Goal: Book appointment/travel/reservation

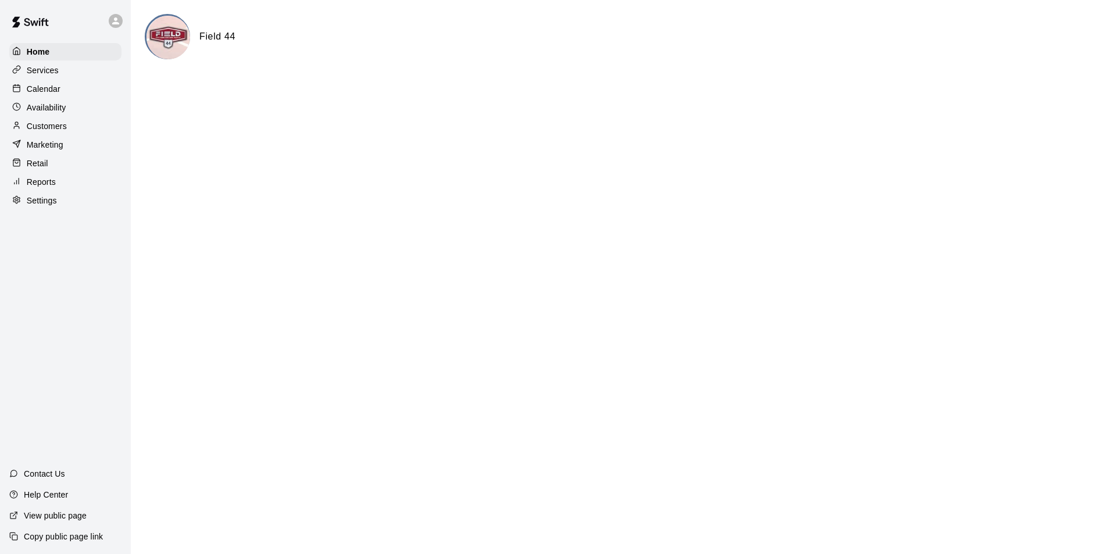
click at [53, 89] on p "Calendar" at bounding box center [44, 89] width 34 height 12
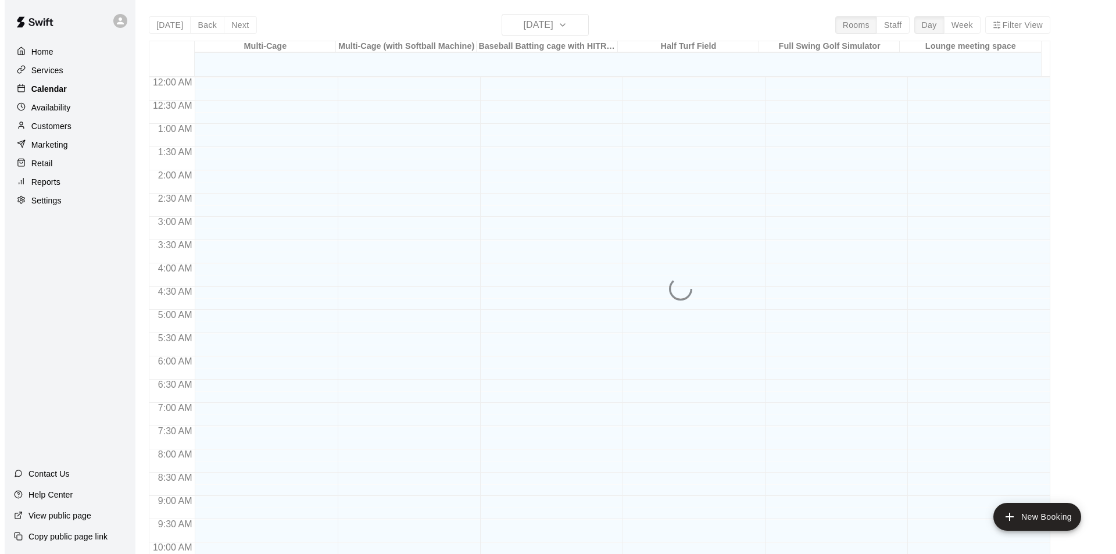
scroll to position [591, 0]
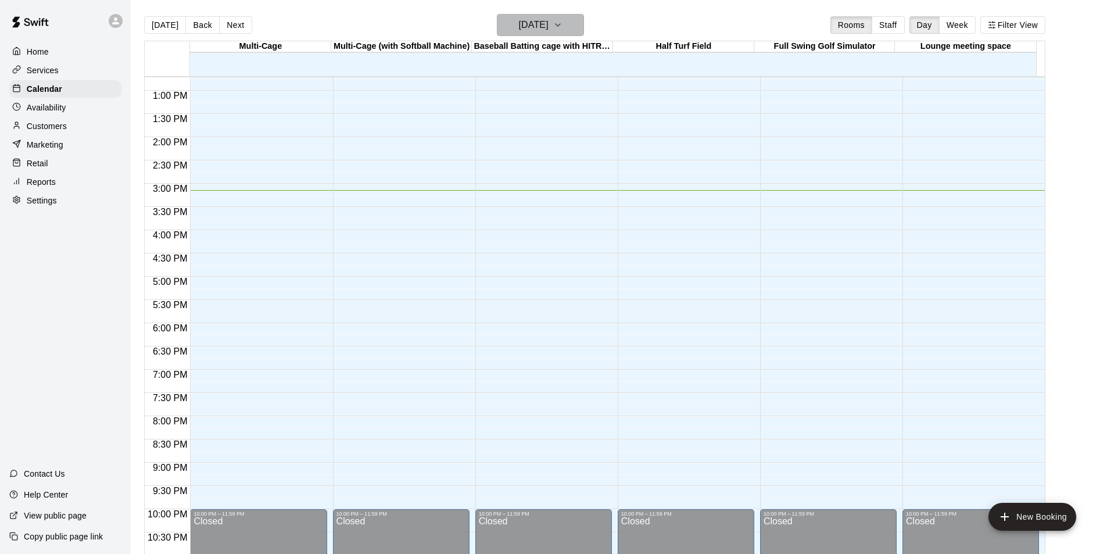
click at [560, 24] on icon "button" at bounding box center [557, 25] width 5 height 2
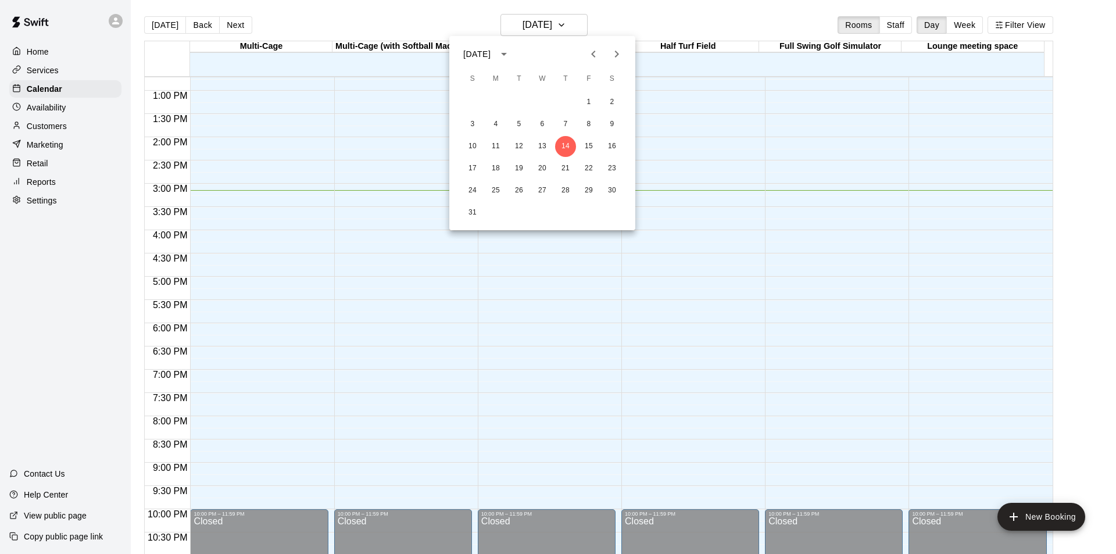
click at [615, 58] on icon "Next month" at bounding box center [616, 54] width 14 height 14
click at [616, 57] on icon "Next month" at bounding box center [616, 54] width 14 height 14
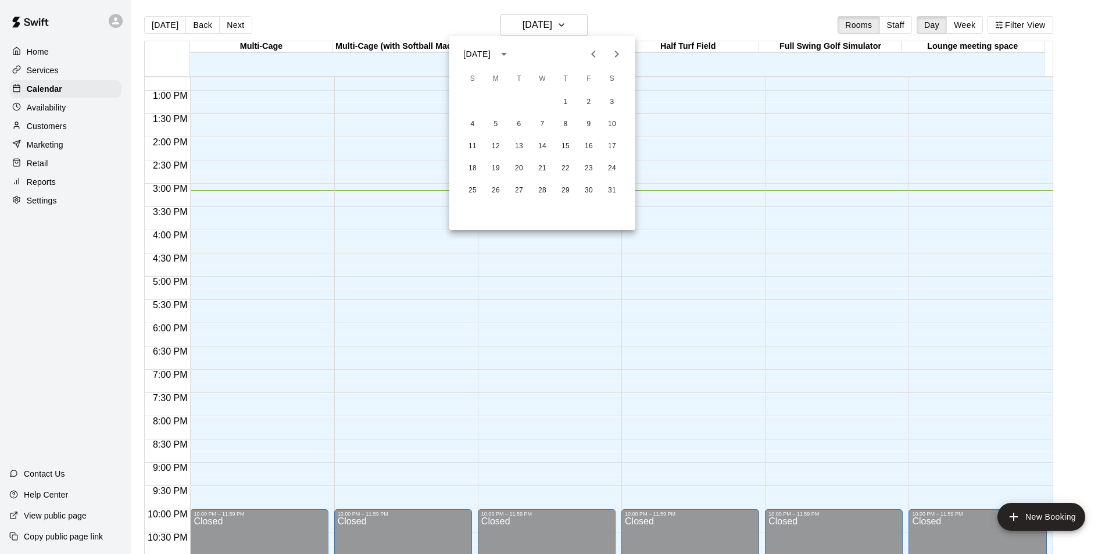
click at [616, 57] on icon "Next month" at bounding box center [616, 54] width 14 height 14
click at [471, 165] on button "22" at bounding box center [472, 168] width 21 height 21
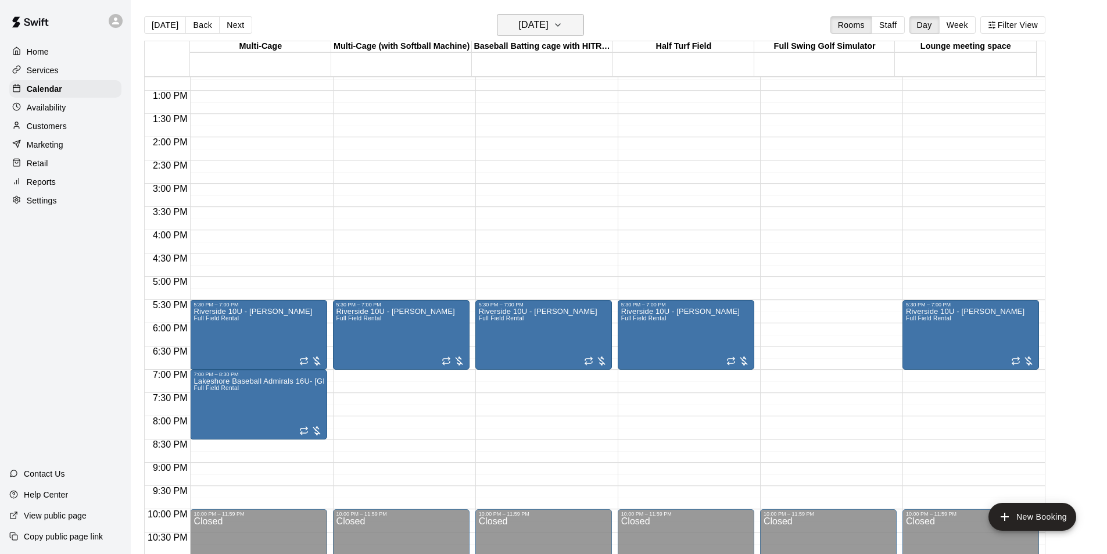
click at [562, 28] on icon "button" at bounding box center [557, 25] width 9 height 14
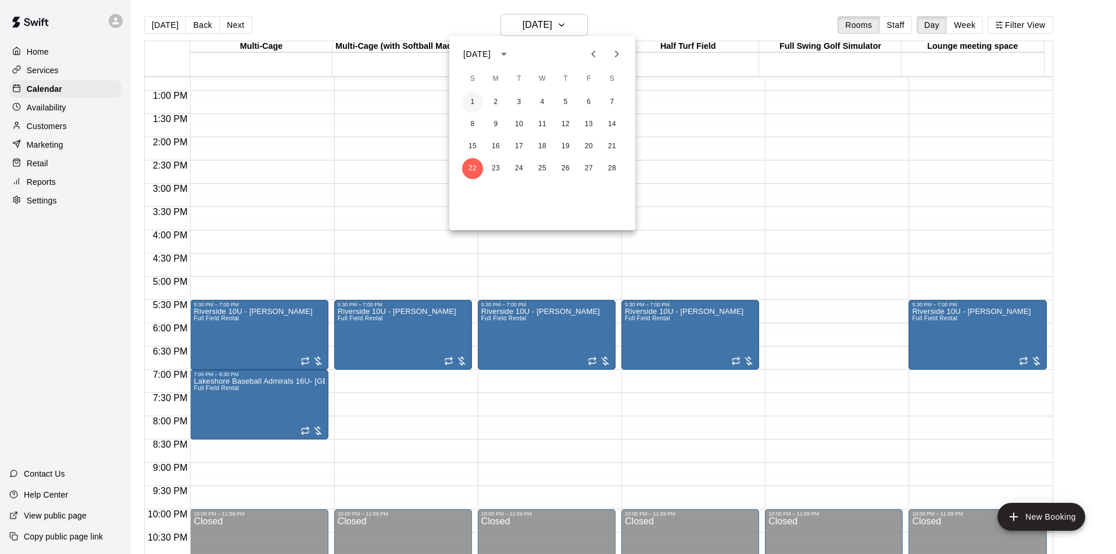
click at [472, 102] on button "1" at bounding box center [472, 102] width 21 height 21
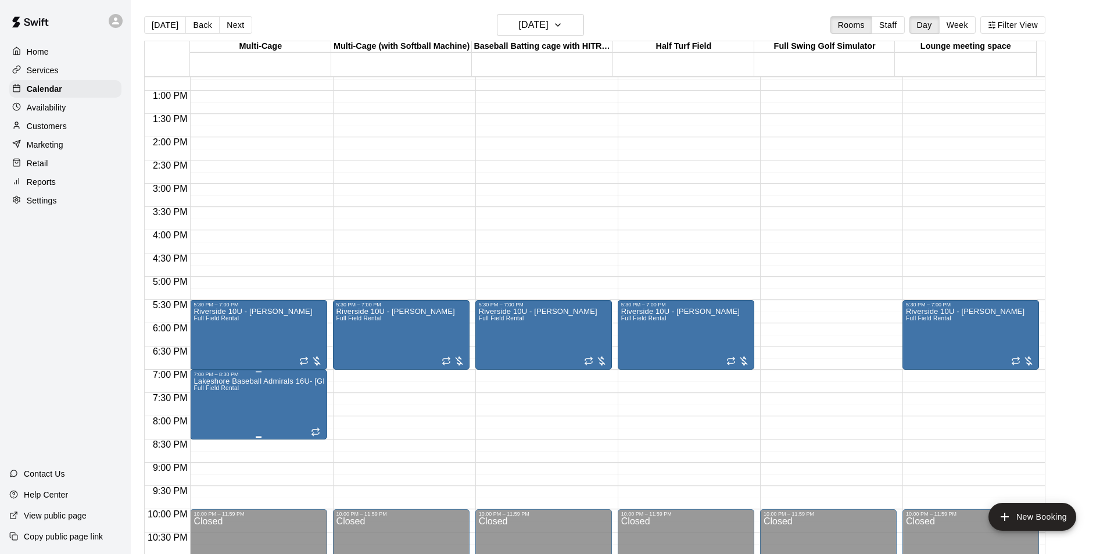
click at [200, 392] on icon "edit" at bounding box center [205, 391] width 14 height 14
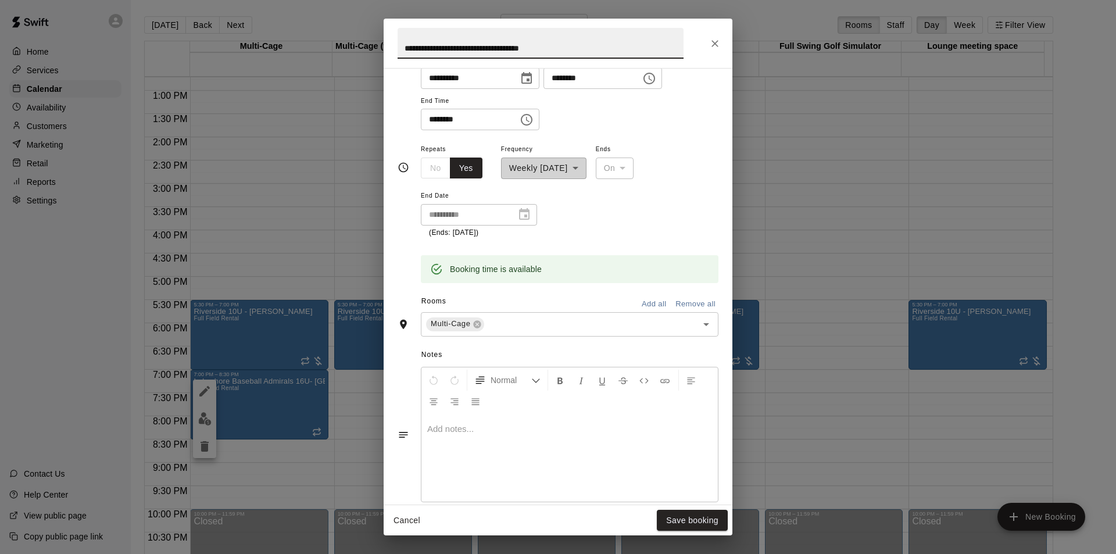
scroll to position [116, 0]
click at [650, 303] on button "Add all" at bounding box center [653, 303] width 37 height 18
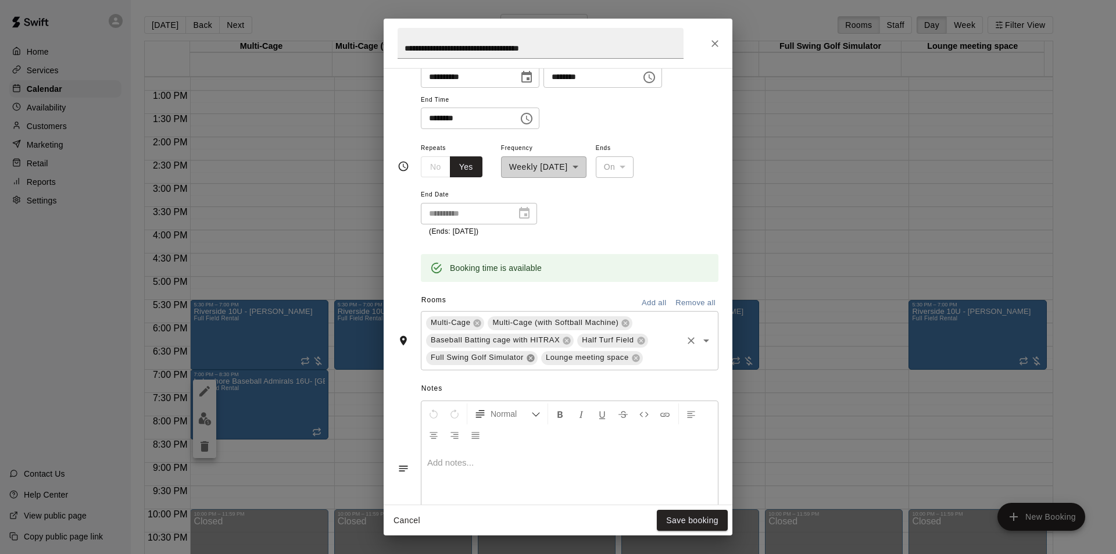
click at [529, 354] on icon at bounding box center [530, 358] width 8 height 8
click at [686, 515] on button "Save booking" at bounding box center [692, 520] width 71 height 21
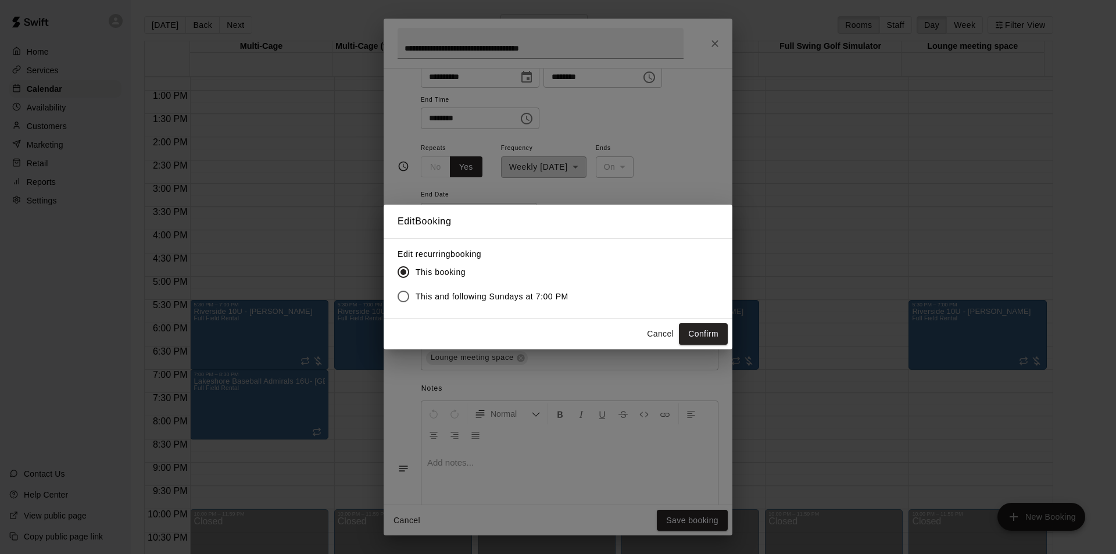
click at [489, 293] on span "This and following Sundays at 7:00 PM" at bounding box center [491, 297] width 153 height 12
click at [689, 515] on div "Edit Booking Edit recurring booking This booking This and following Sundays at …" at bounding box center [558, 277] width 1116 height 554
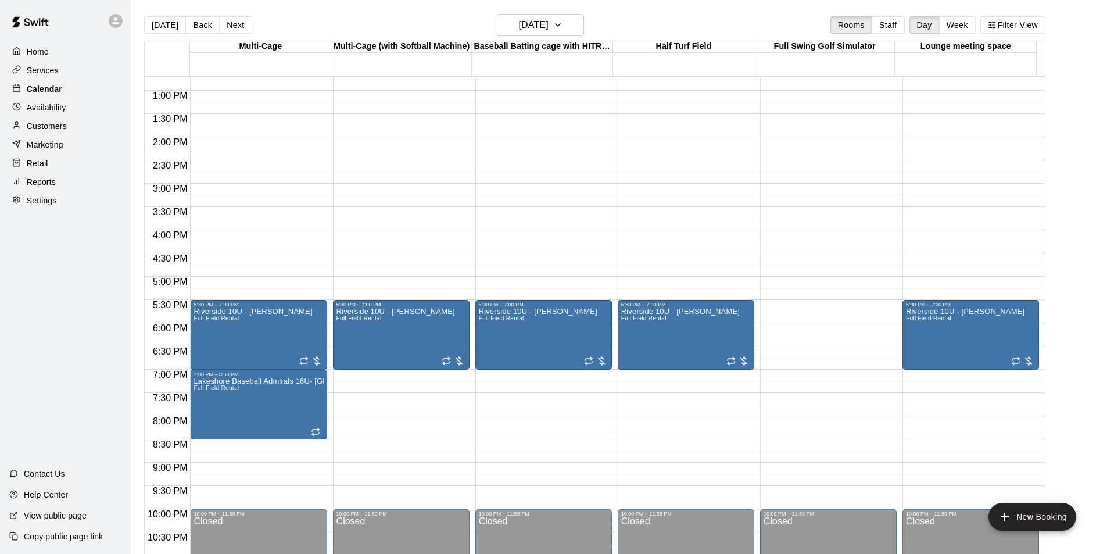
click at [45, 85] on p "Calendar" at bounding box center [44, 89] width 35 height 12
click at [45, 67] on p "Services" at bounding box center [43, 70] width 32 height 12
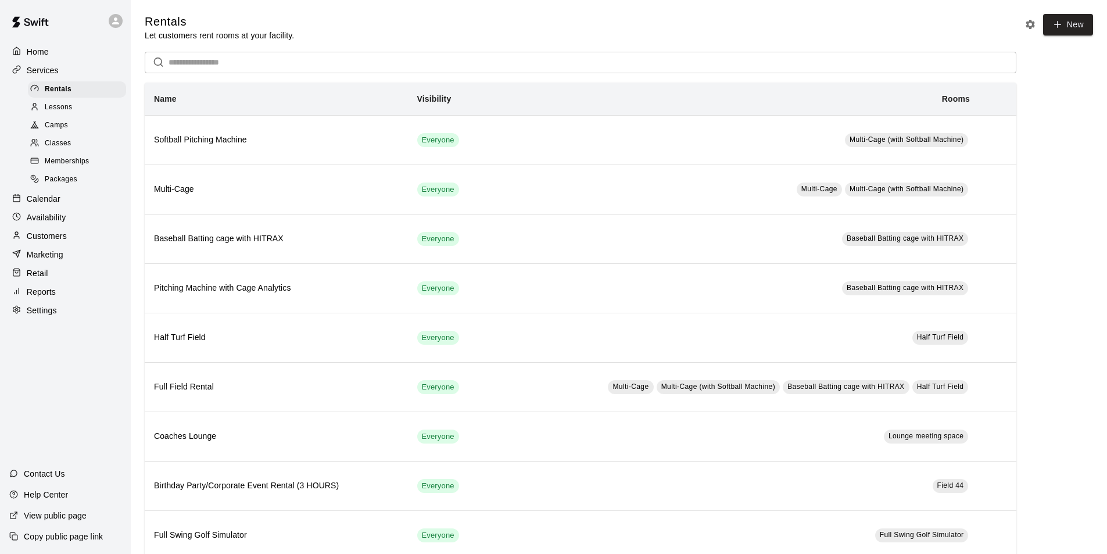
click at [58, 203] on p "Calendar" at bounding box center [44, 199] width 34 height 12
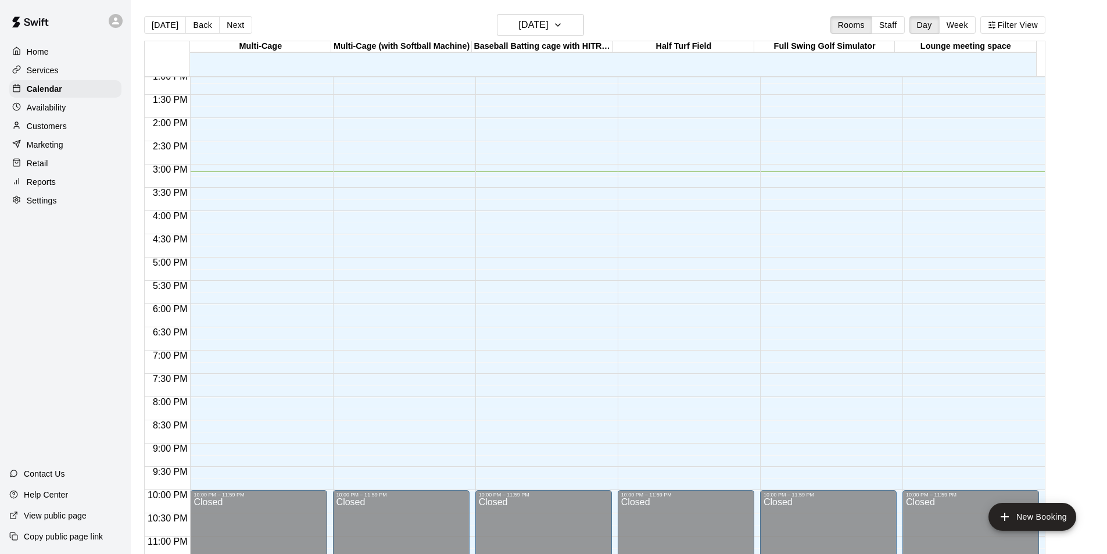
scroll to position [627, 0]
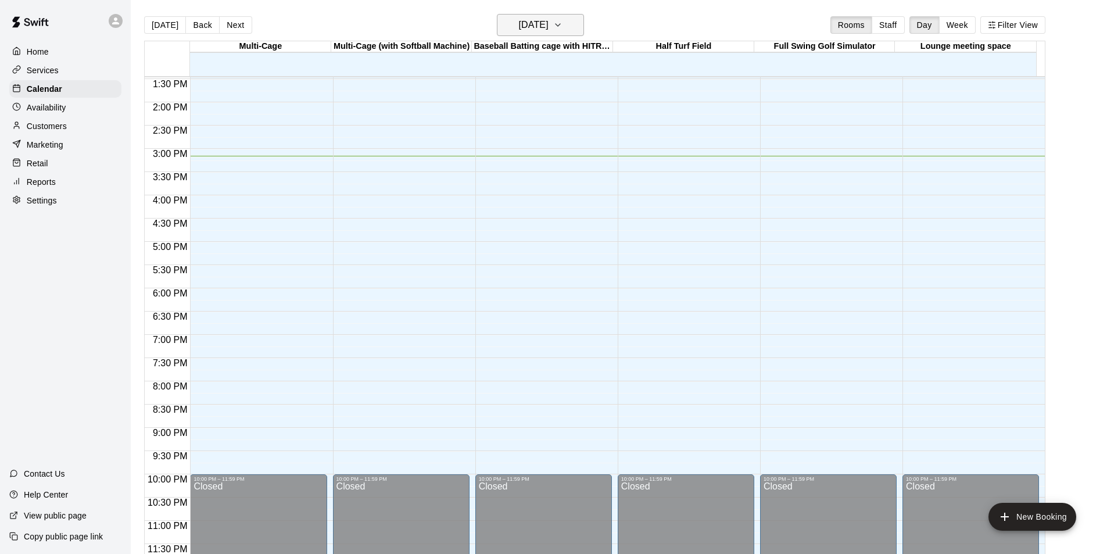
click at [562, 25] on icon "button" at bounding box center [557, 25] width 9 height 14
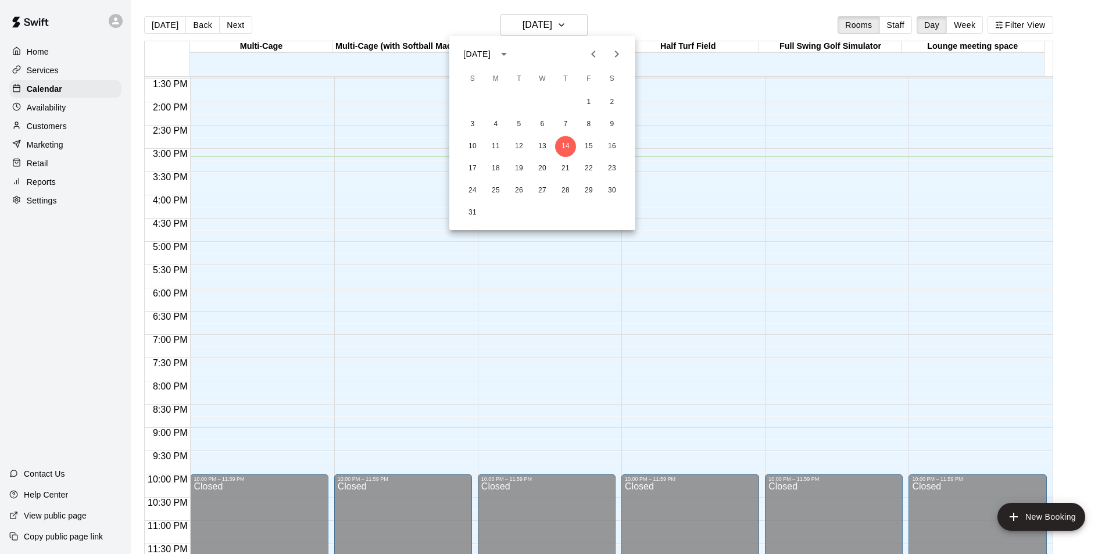
click at [611, 57] on icon "Next month" at bounding box center [616, 54] width 14 height 14
click at [620, 50] on icon "Next month" at bounding box center [616, 54] width 14 height 14
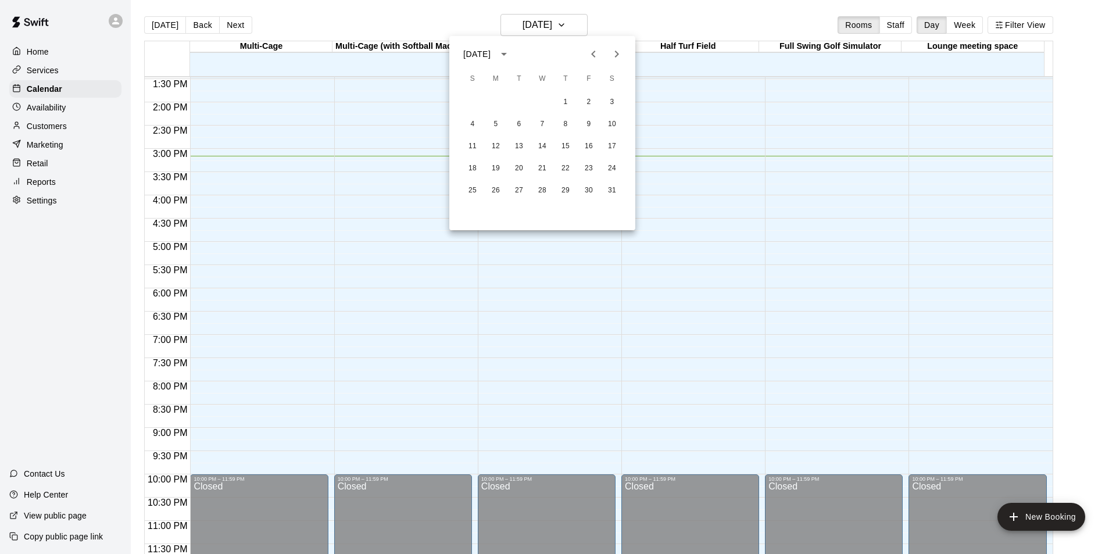
click at [620, 50] on icon "Next month" at bounding box center [616, 54] width 14 height 14
click at [590, 50] on icon "Previous month" at bounding box center [593, 54] width 14 height 14
click at [619, 54] on icon "Next month" at bounding box center [617, 54] width 4 height 7
click at [475, 102] on button "1" at bounding box center [472, 102] width 21 height 21
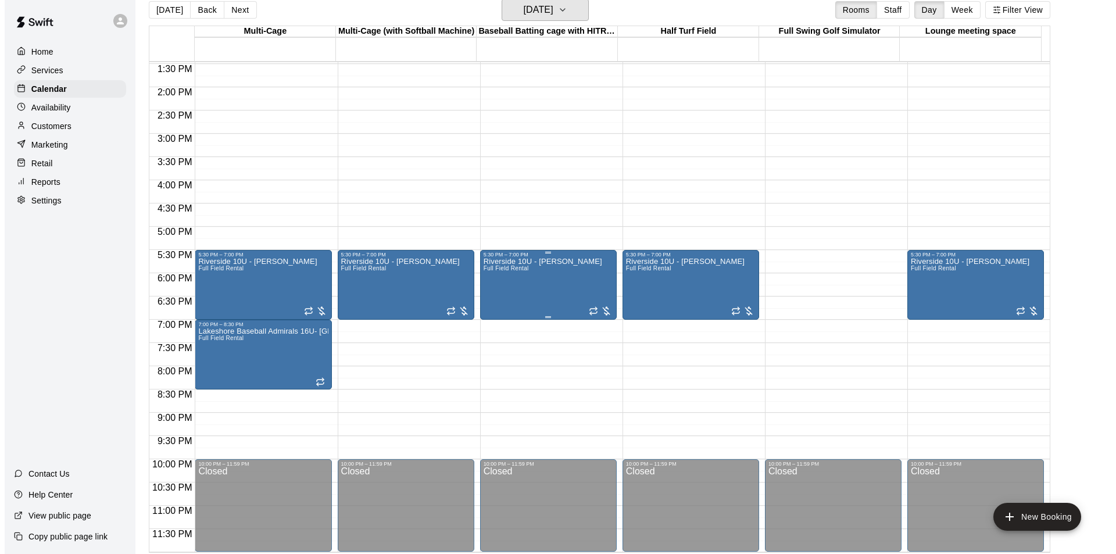
scroll to position [19, 0]
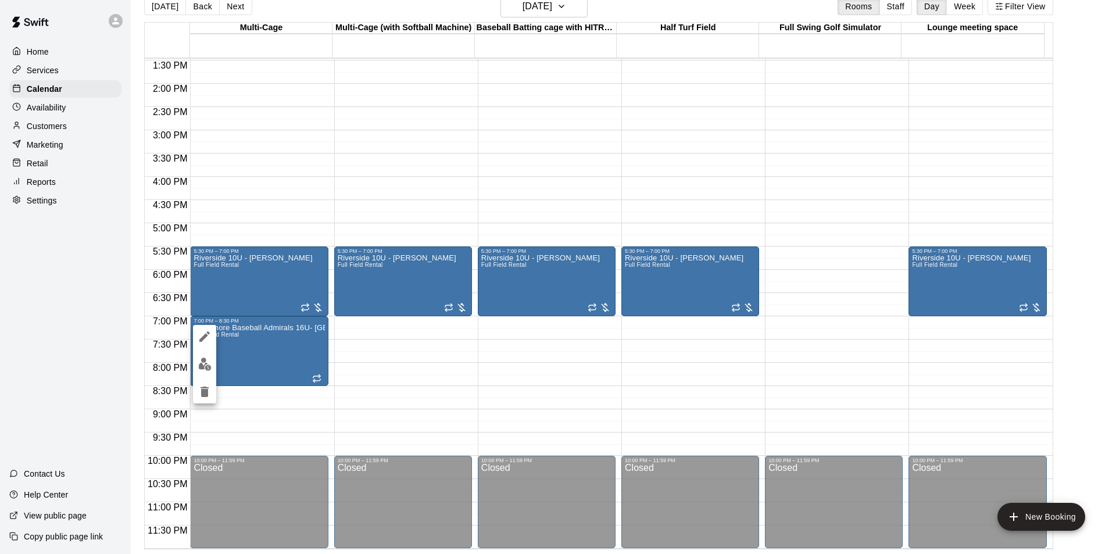
click at [197, 334] on button "edit" at bounding box center [204, 336] width 23 height 23
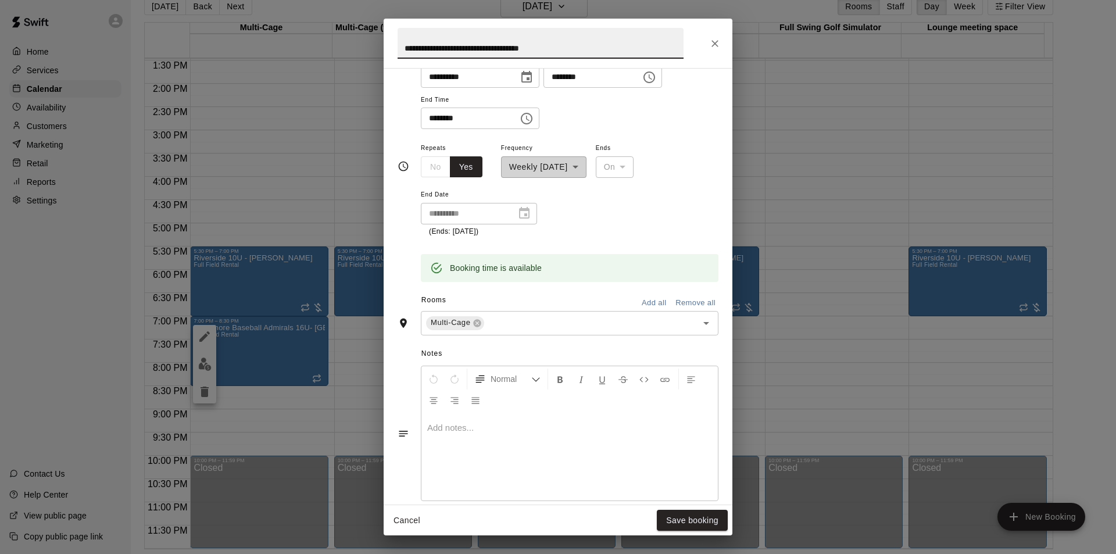
click at [640, 303] on button "Add all" at bounding box center [653, 303] width 37 height 18
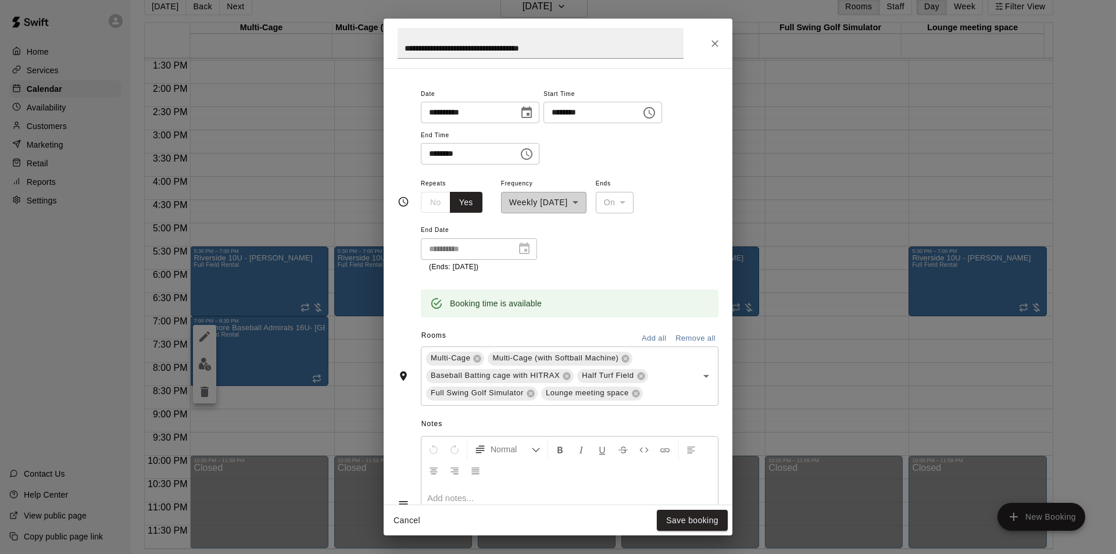
scroll to position [13, 0]
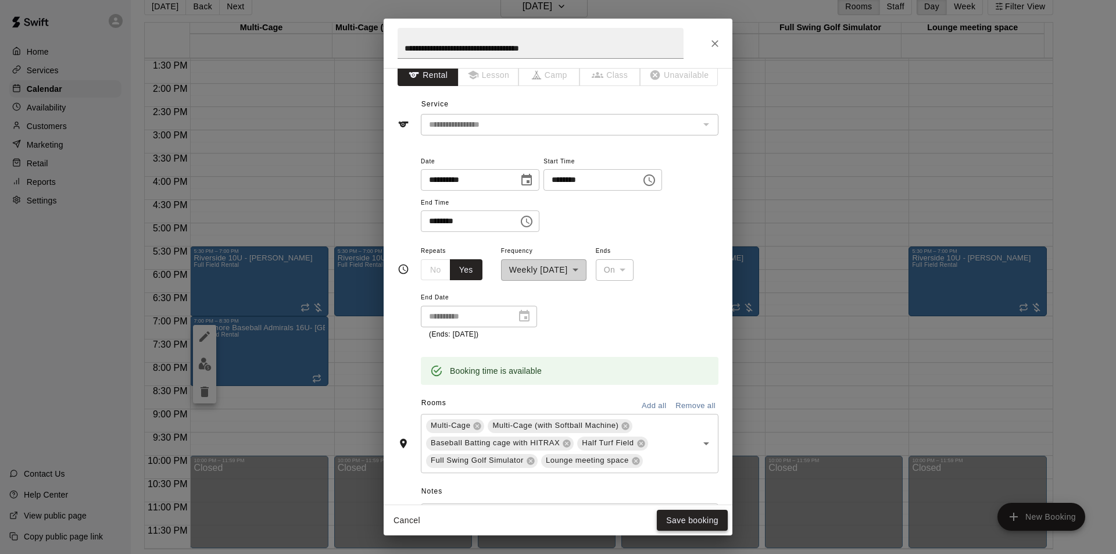
click at [691, 525] on button "Save booking" at bounding box center [692, 520] width 71 height 21
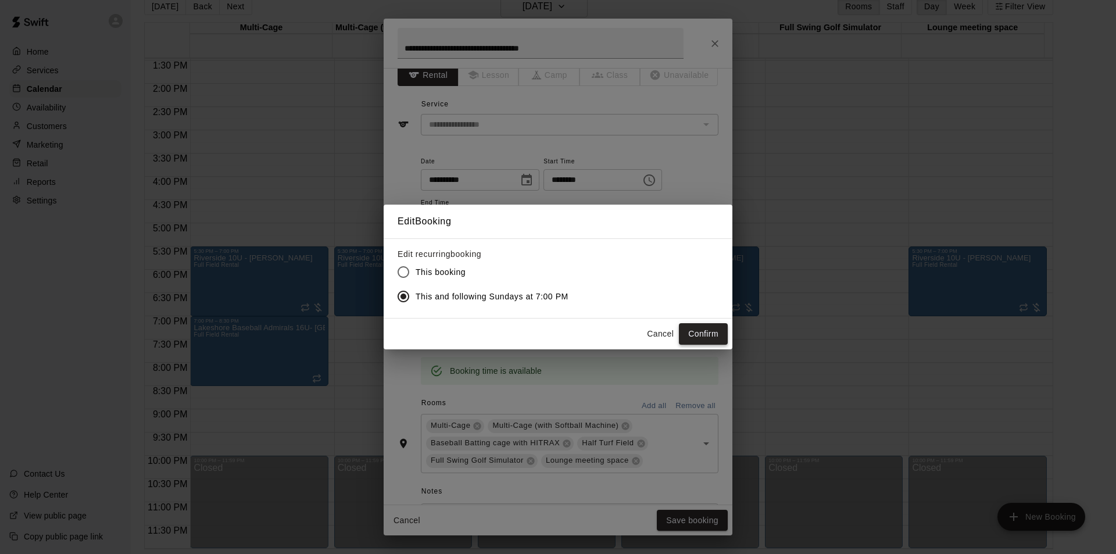
click at [719, 334] on button "Confirm" at bounding box center [703, 333] width 49 height 21
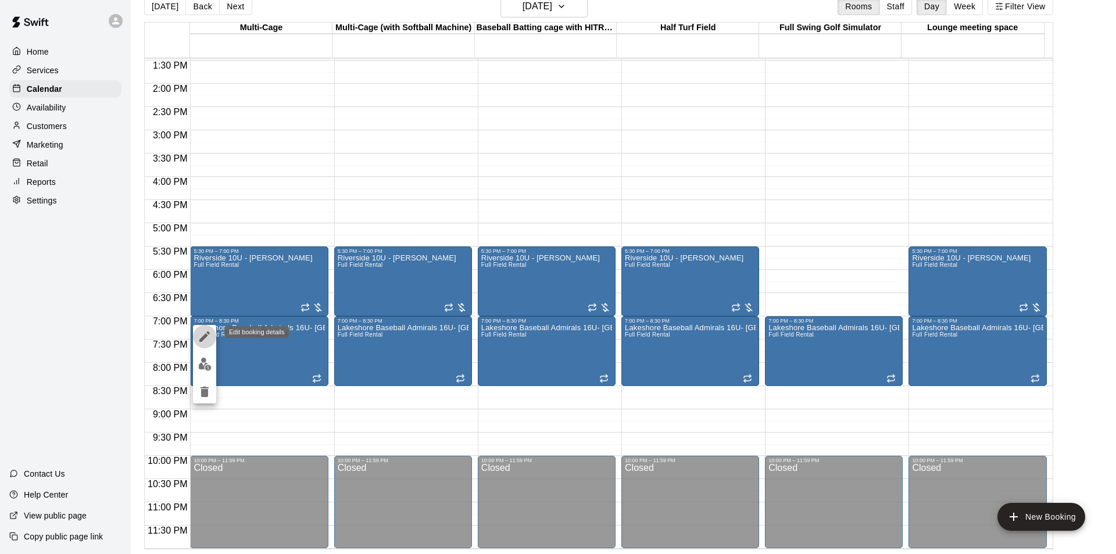
click at [202, 338] on icon "edit" at bounding box center [204, 336] width 10 height 10
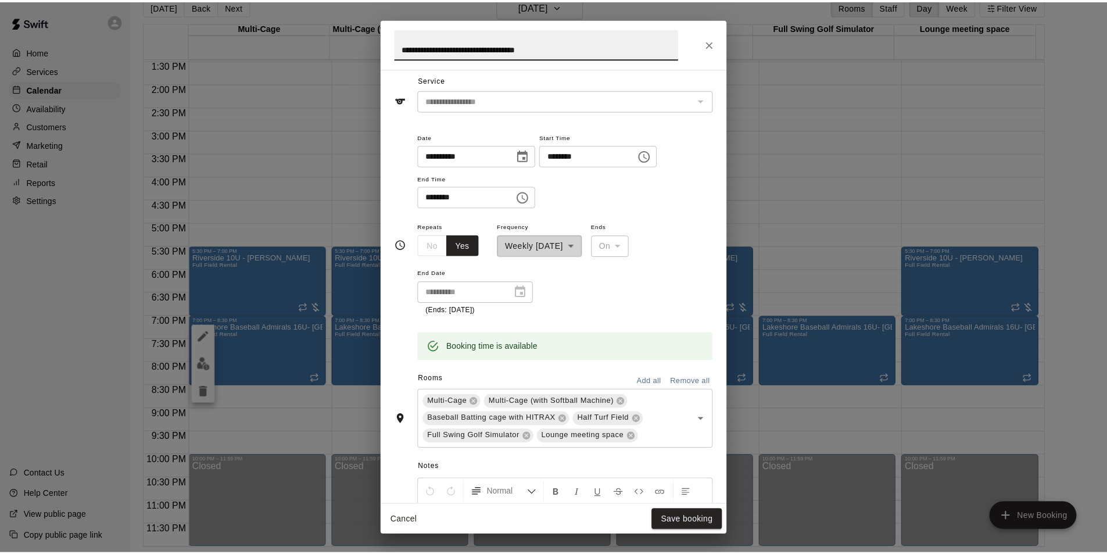
scroll to position [58, 0]
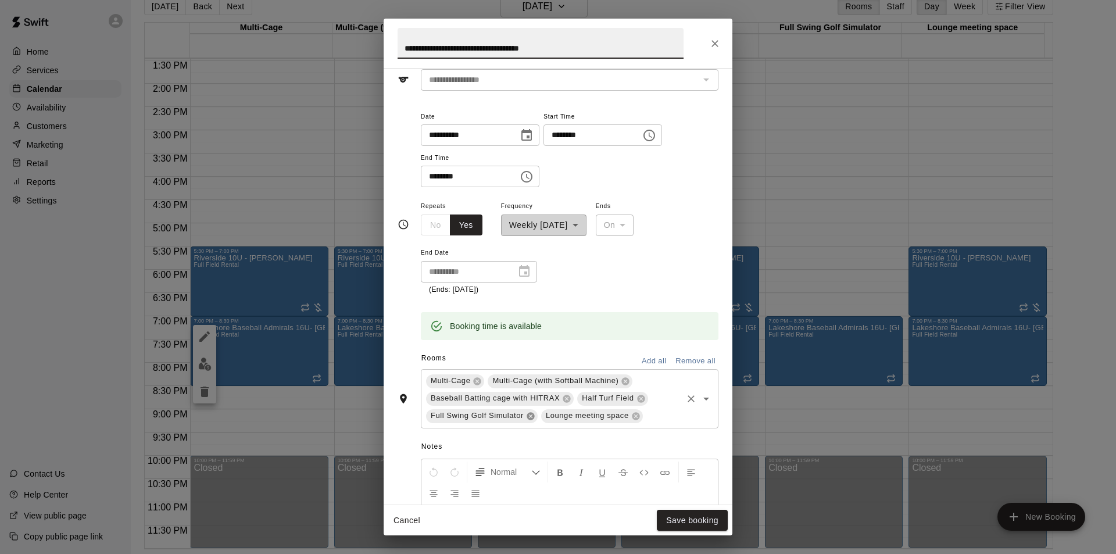
click at [529, 414] on icon at bounding box center [530, 416] width 8 height 8
click at [683, 521] on button "Save booking" at bounding box center [692, 520] width 71 height 21
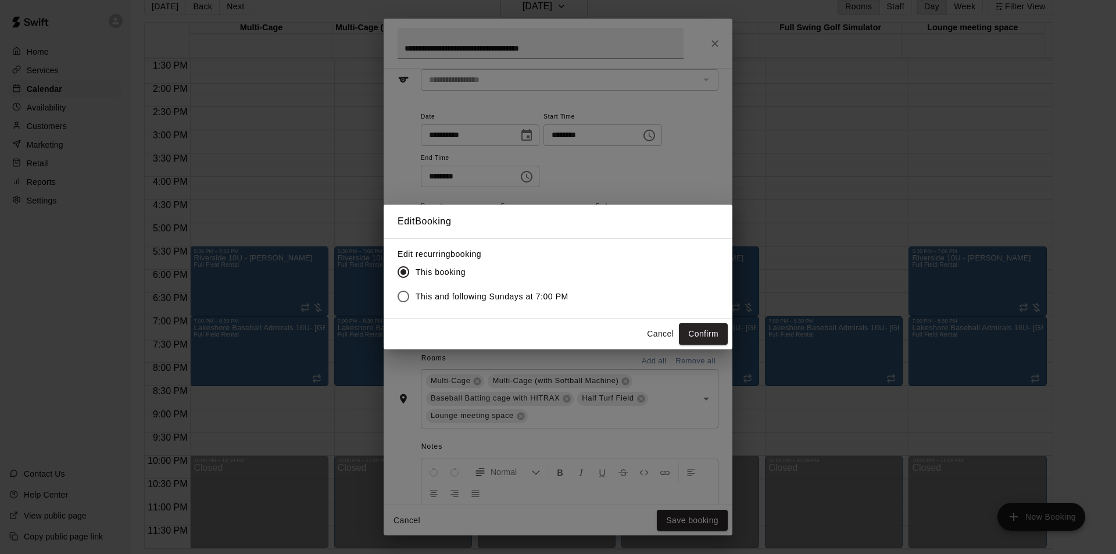
click at [502, 291] on span "This and following Sundays at 7:00 PM" at bounding box center [491, 297] width 153 height 12
click at [701, 331] on button "Confirm" at bounding box center [703, 333] width 49 height 21
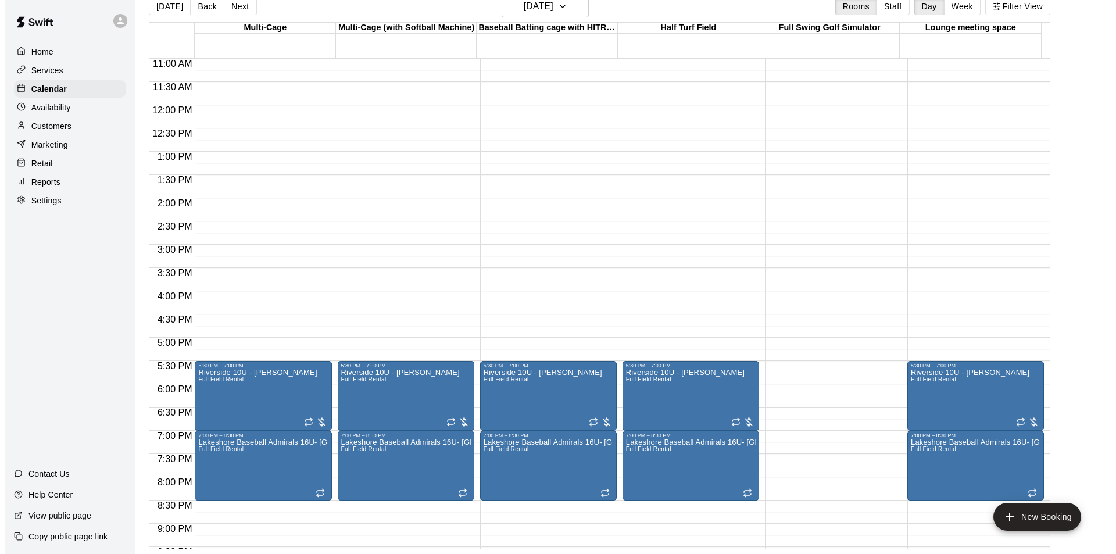
scroll to position [511, 0]
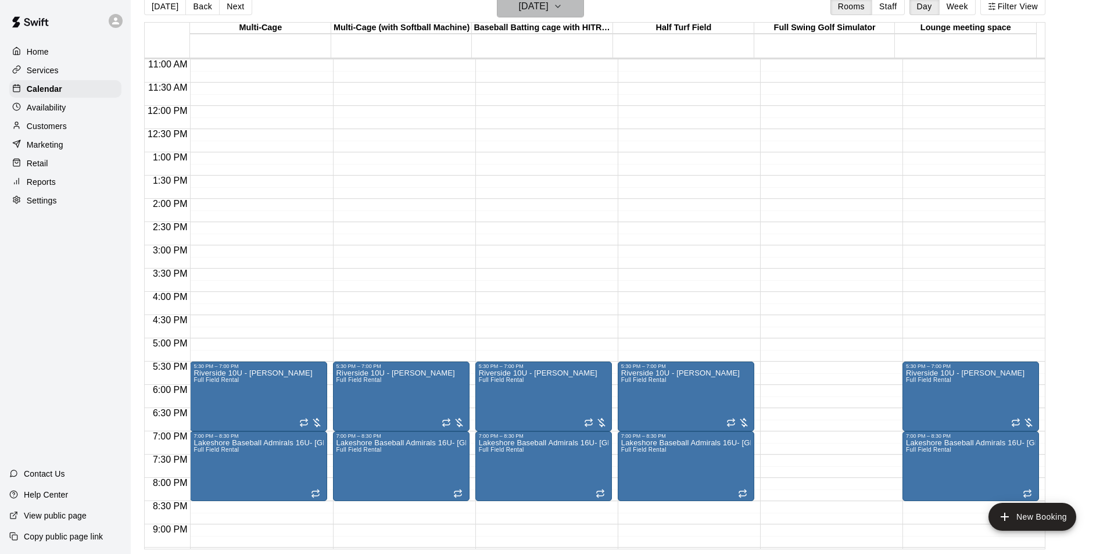
click at [562, 9] on icon "button" at bounding box center [557, 6] width 9 height 14
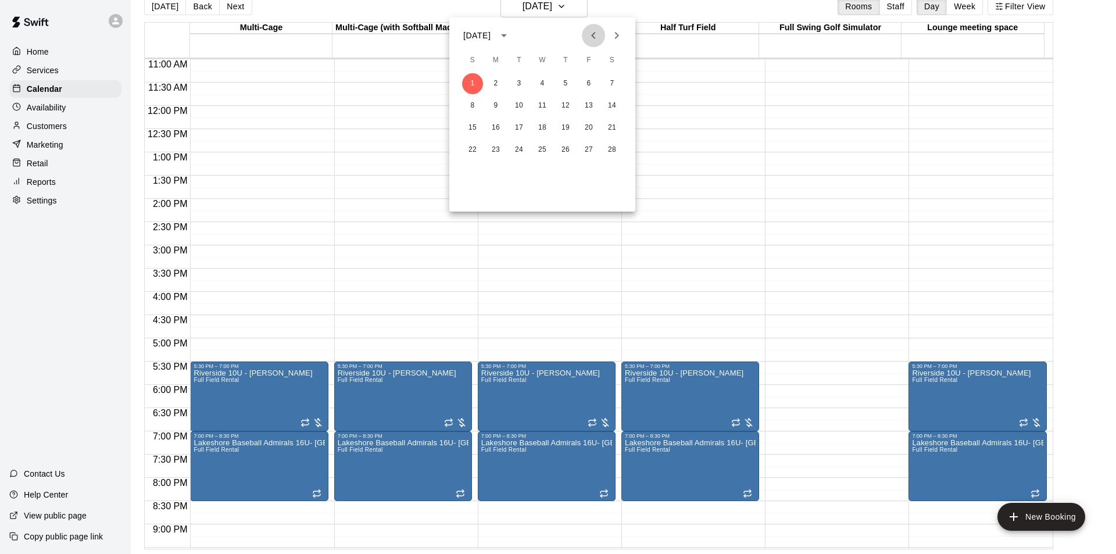
click at [592, 40] on icon "Previous month" at bounding box center [593, 35] width 14 height 14
click at [593, 40] on icon "Previous month" at bounding box center [593, 35] width 14 height 14
click at [474, 126] on button "14" at bounding box center [472, 127] width 21 height 21
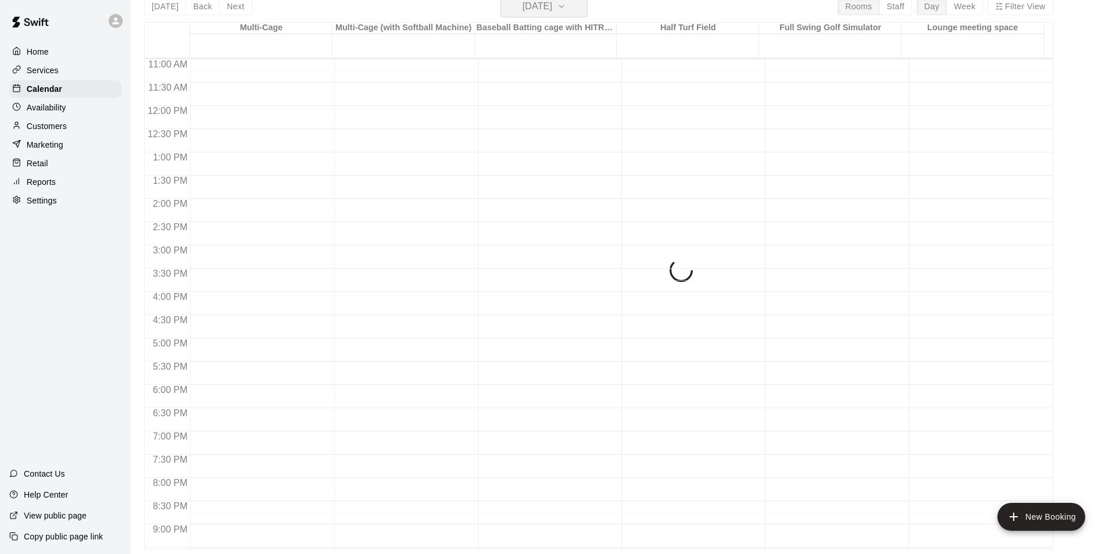
scroll to position [14, 0]
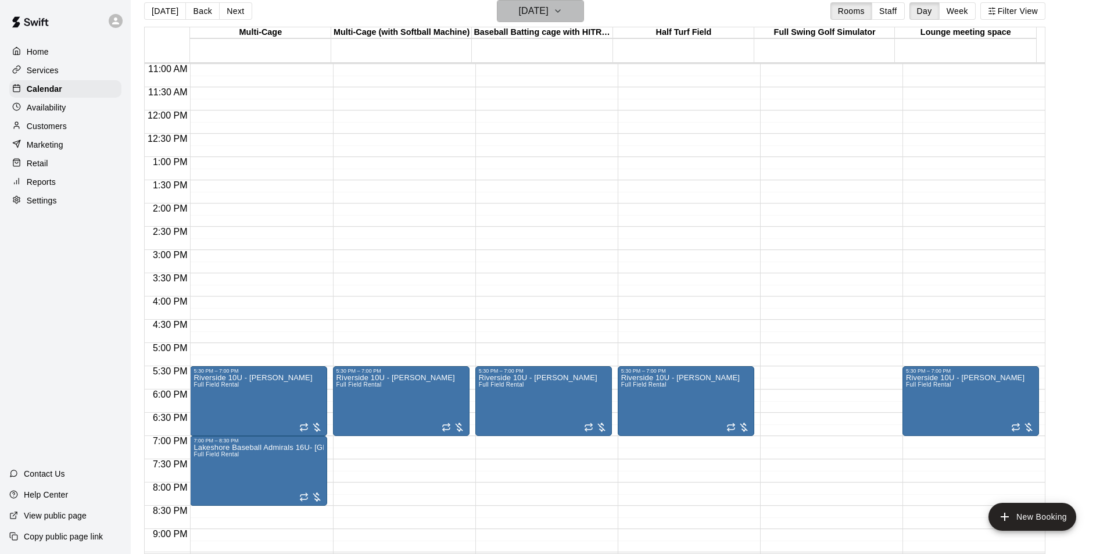
click at [562, 17] on icon "button" at bounding box center [557, 11] width 9 height 14
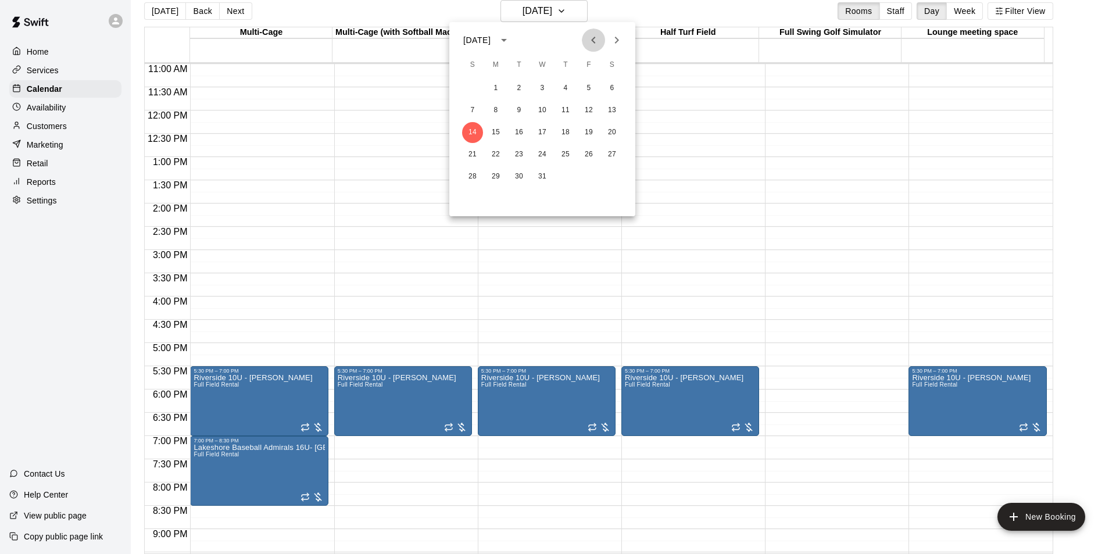
click at [591, 38] on icon "Previous month" at bounding box center [593, 40] width 14 height 14
click at [492, 110] on button "3" at bounding box center [495, 110] width 21 height 21
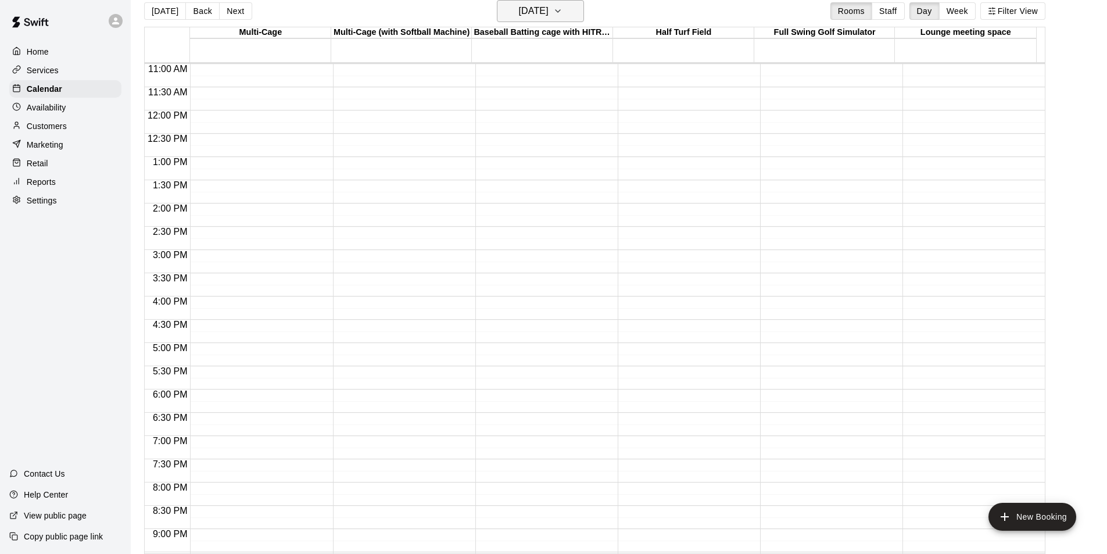
click at [548, 8] on h6 "[DATE]" at bounding box center [534, 11] width 30 height 16
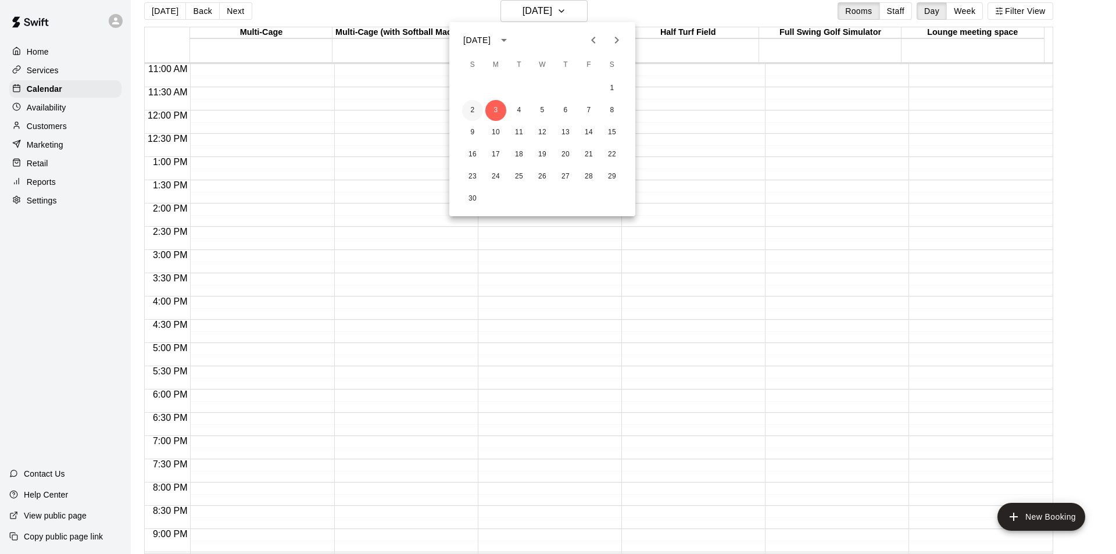
click at [467, 112] on button "2" at bounding box center [472, 110] width 21 height 21
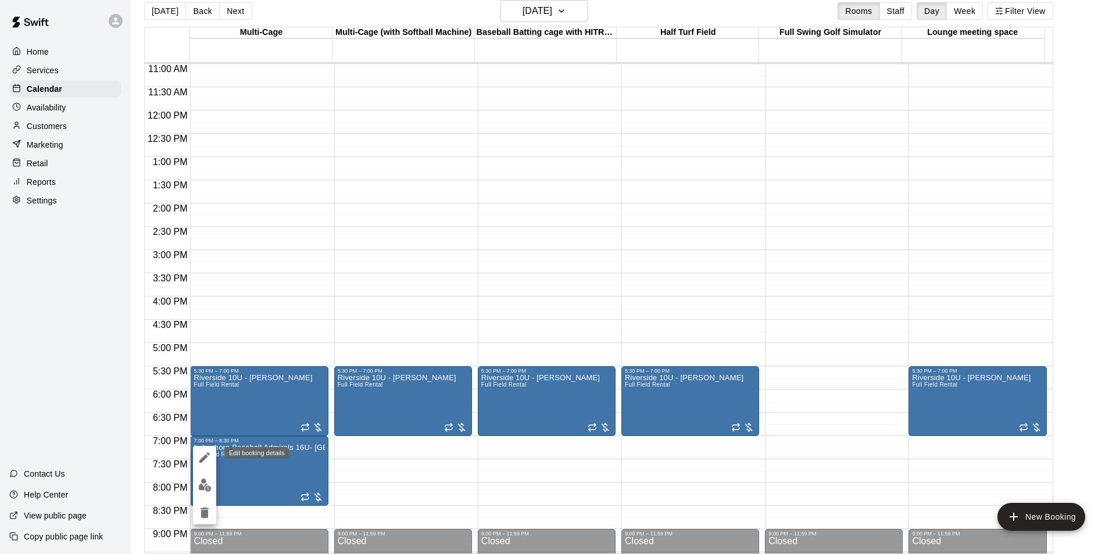
click at [205, 457] on icon "edit" at bounding box center [204, 457] width 10 height 10
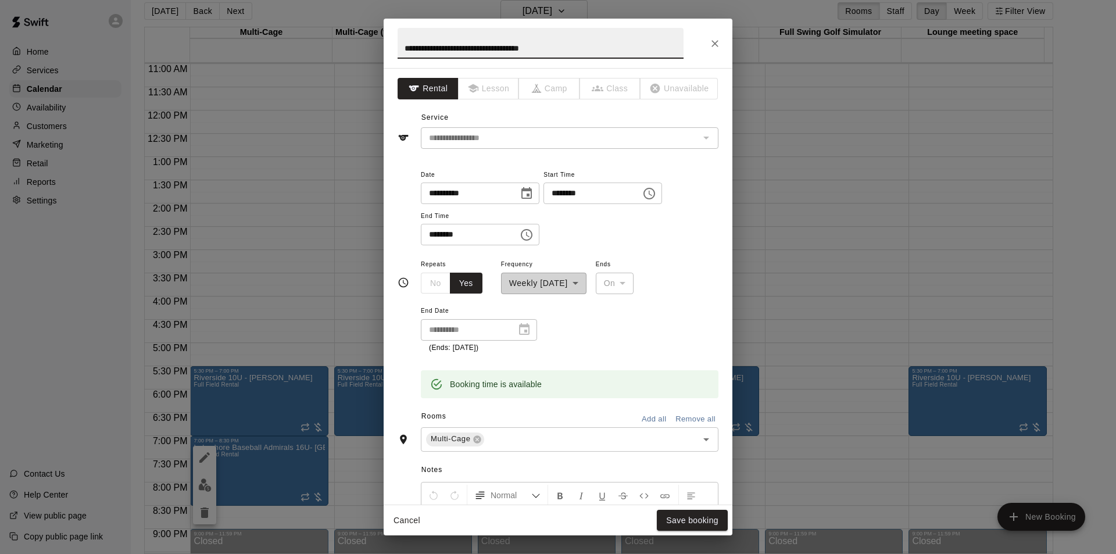
click at [652, 418] on button "Add all" at bounding box center [653, 419] width 37 height 18
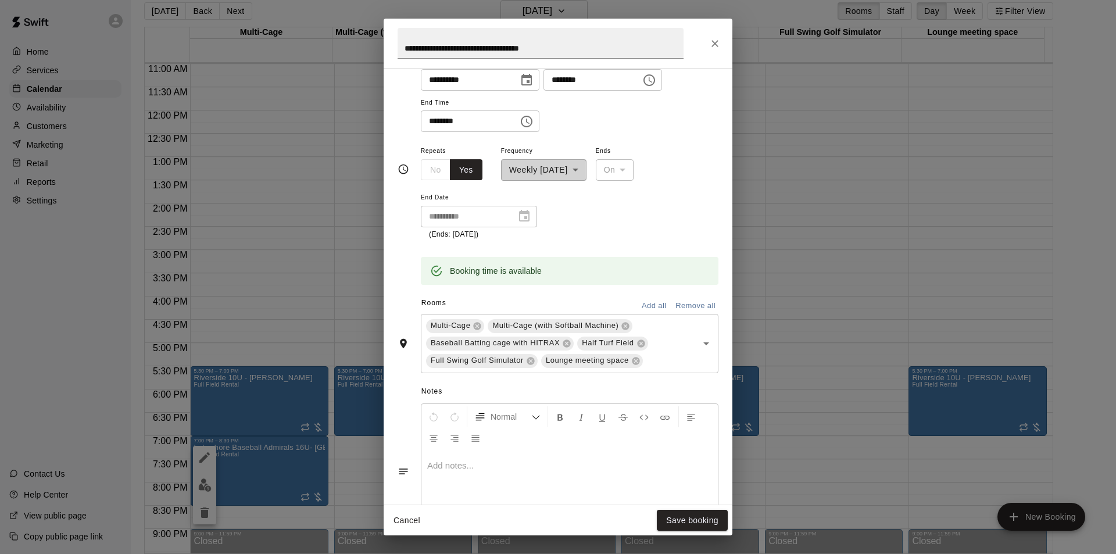
scroll to position [116, 0]
click at [532, 355] on icon at bounding box center [530, 358] width 8 height 8
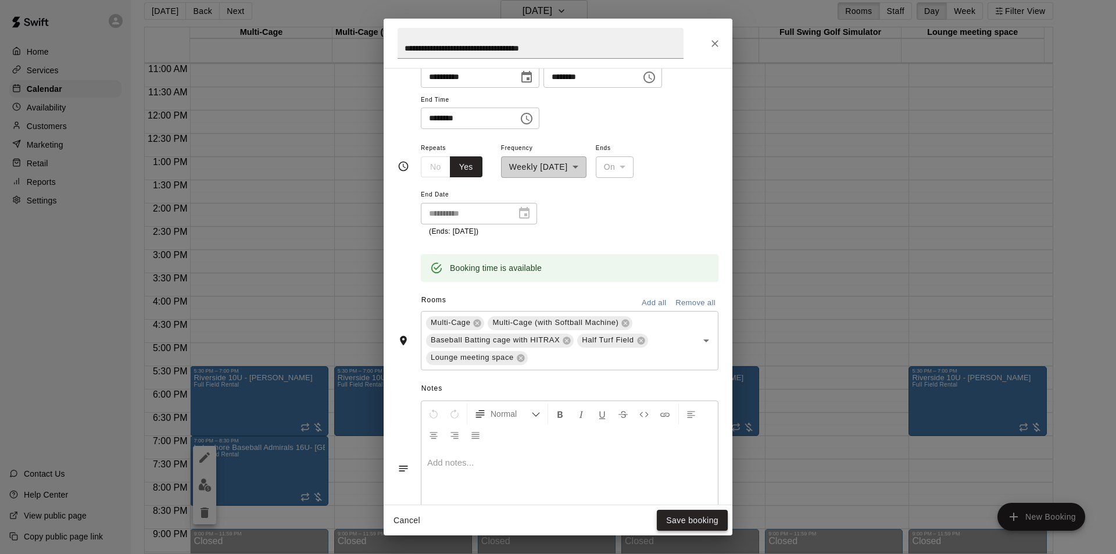
click at [694, 517] on button "Save booking" at bounding box center [692, 520] width 71 height 21
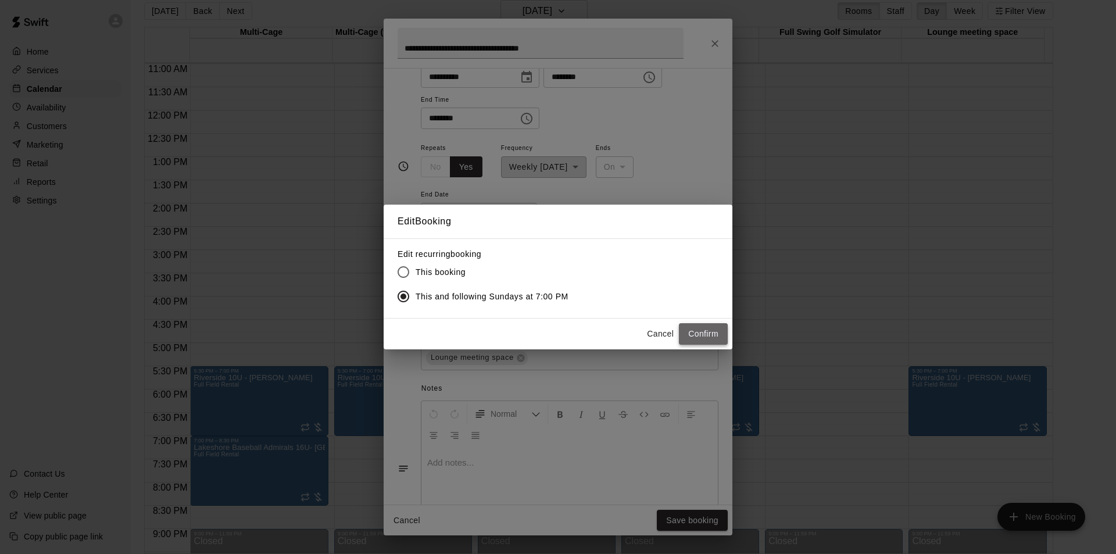
click at [716, 334] on button "Confirm" at bounding box center [703, 333] width 49 height 21
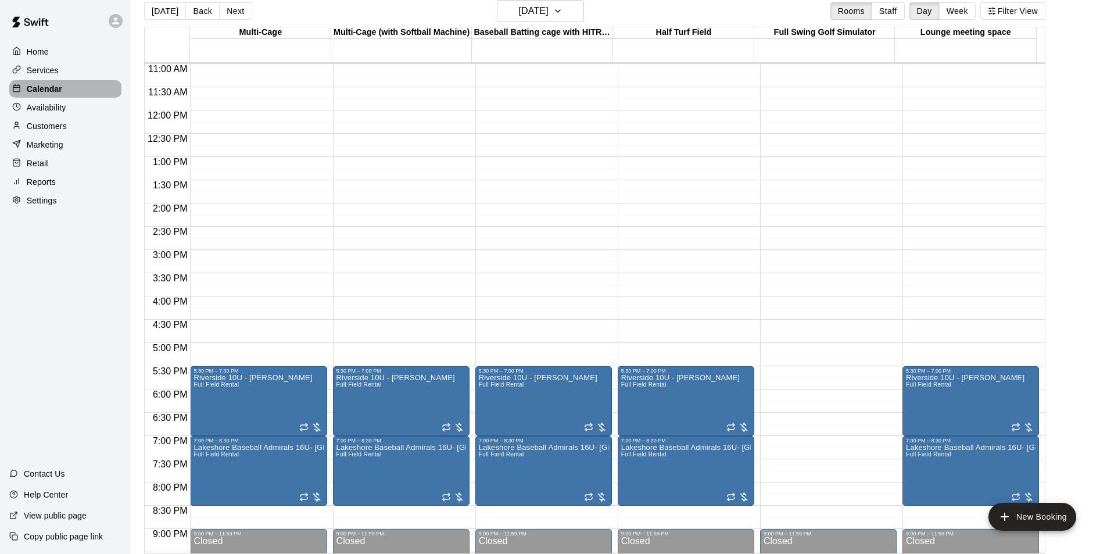
click at [34, 95] on p "Calendar" at bounding box center [44, 89] width 35 height 12
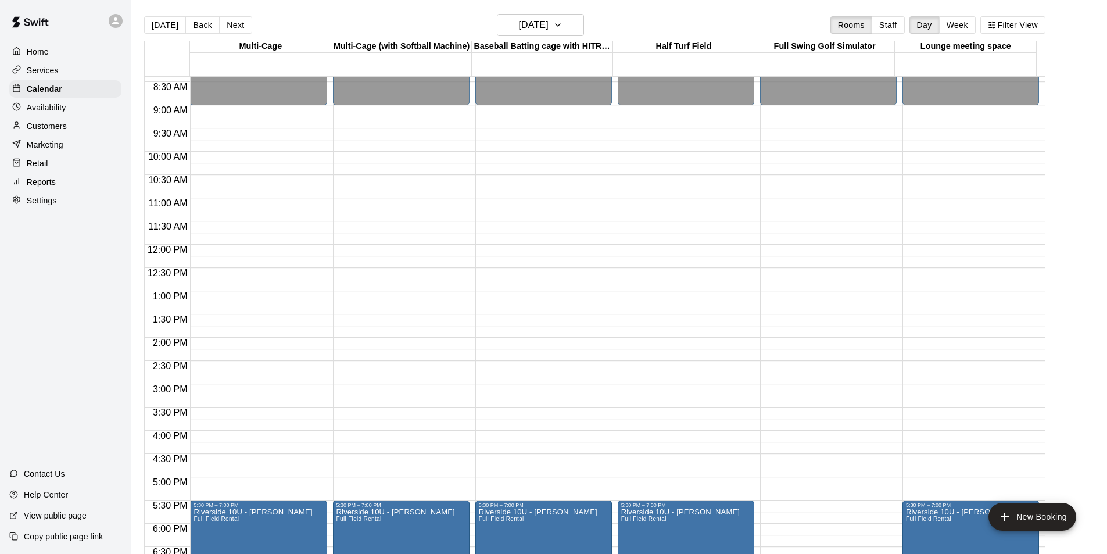
scroll to position [383, 0]
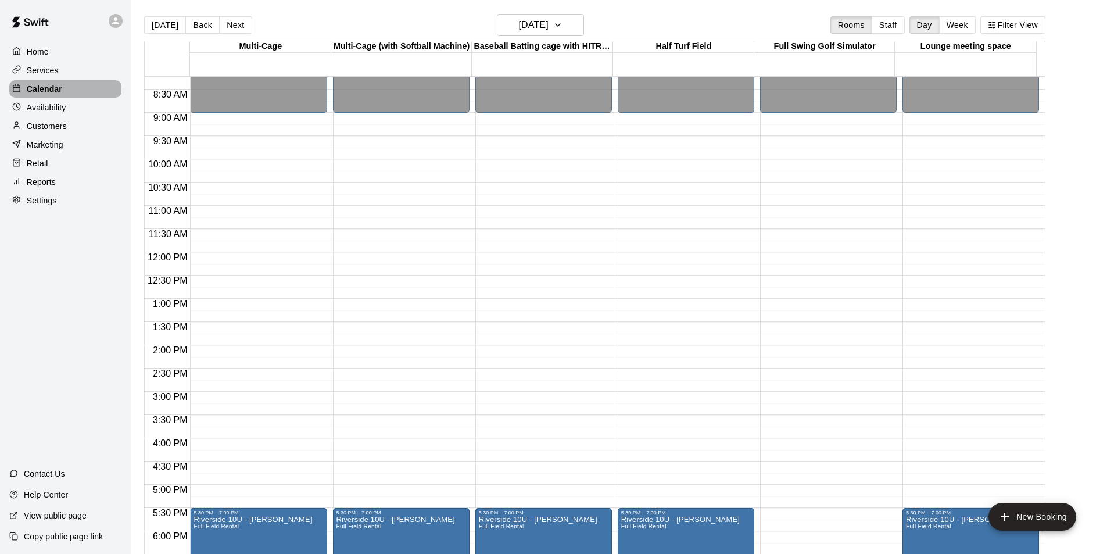
click at [35, 93] on p "Calendar" at bounding box center [44, 89] width 35 height 12
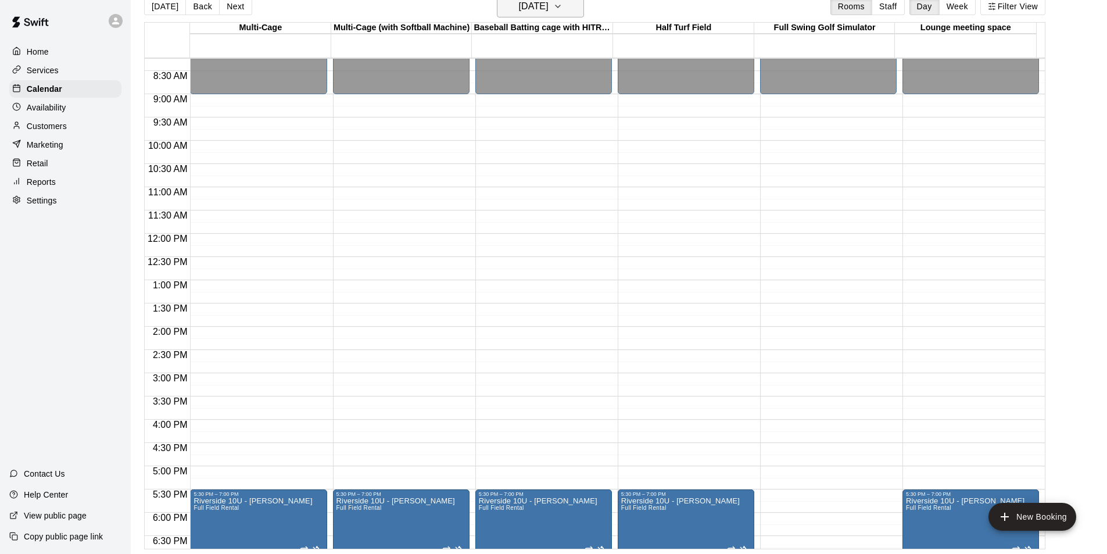
click at [561, 16] on button "[DATE]" at bounding box center [540, 6] width 87 height 22
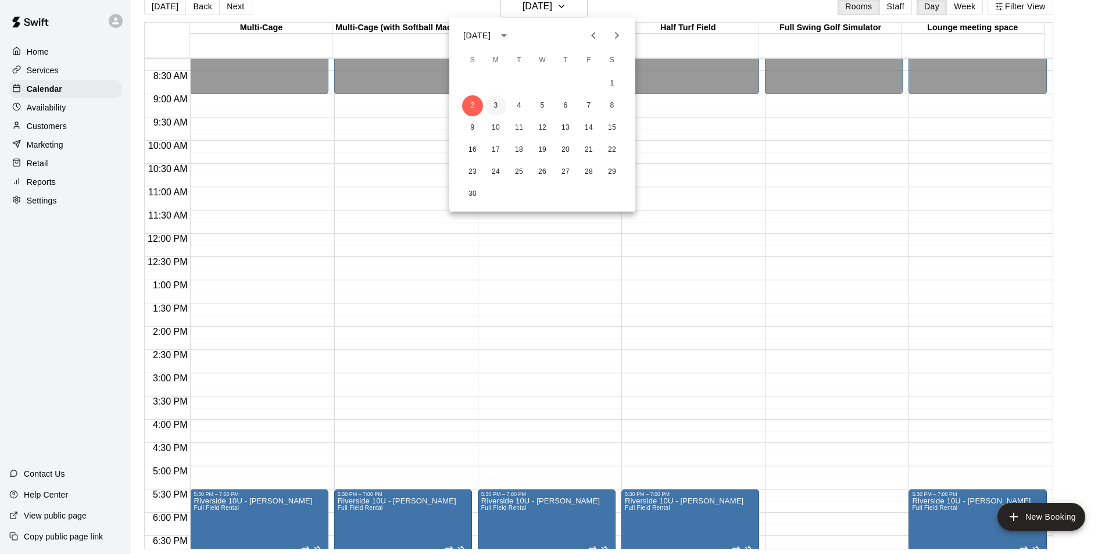
click at [495, 104] on button "3" at bounding box center [495, 105] width 21 height 21
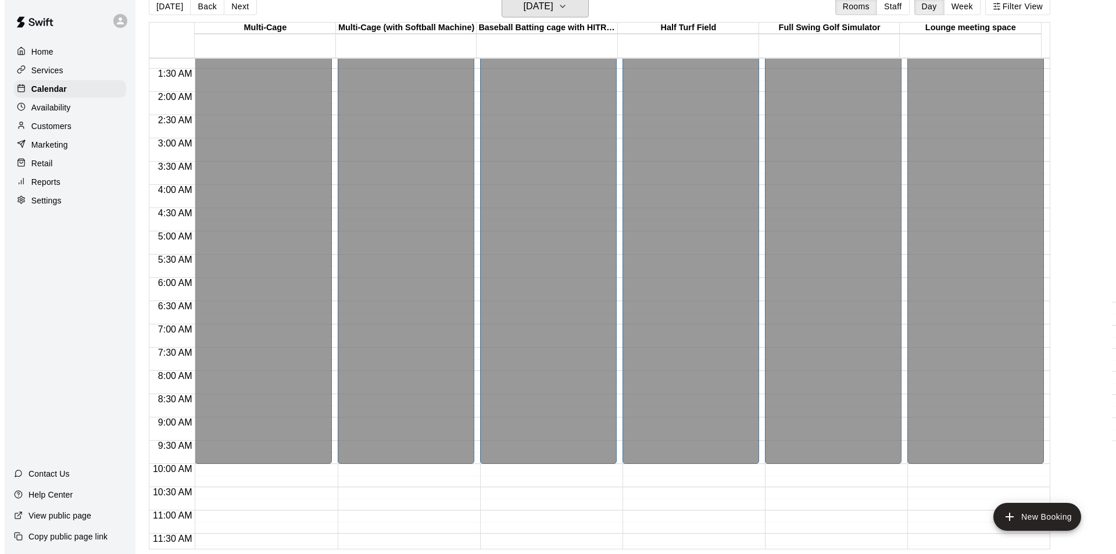
scroll to position [46, 0]
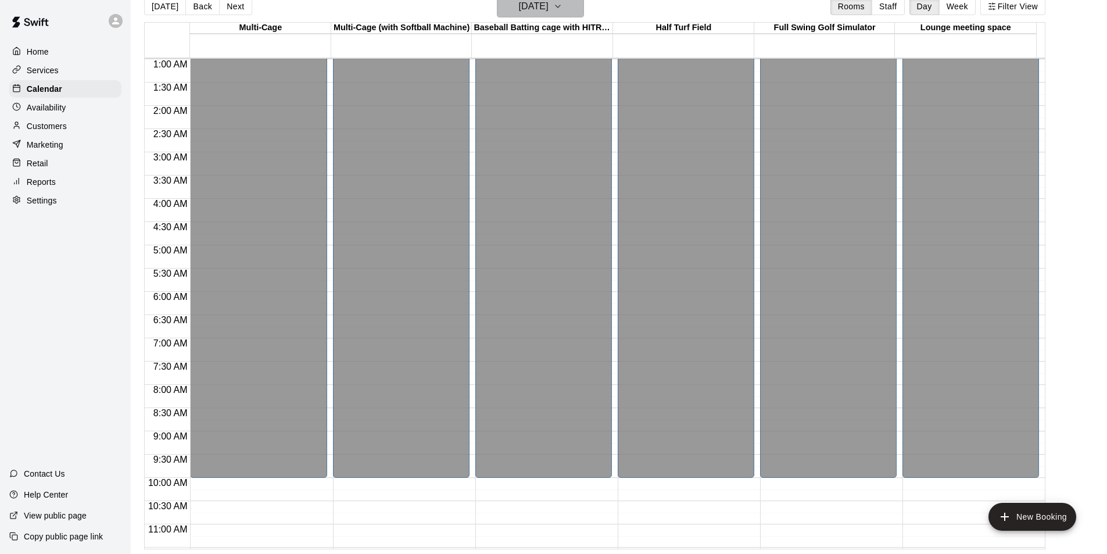
click at [562, 8] on icon "button" at bounding box center [557, 6] width 9 height 14
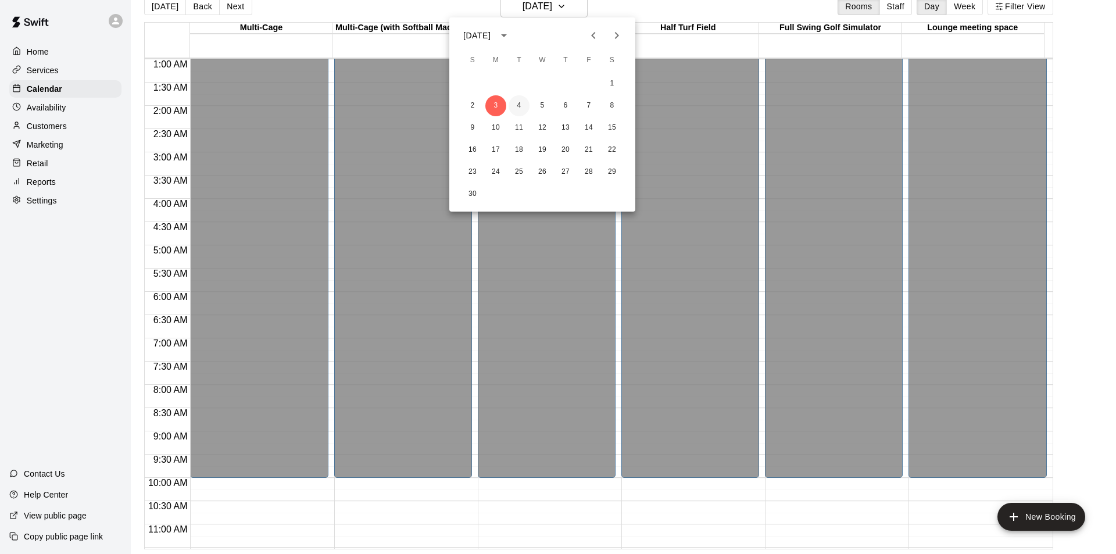
click at [520, 101] on button "4" at bounding box center [518, 105] width 21 height 21
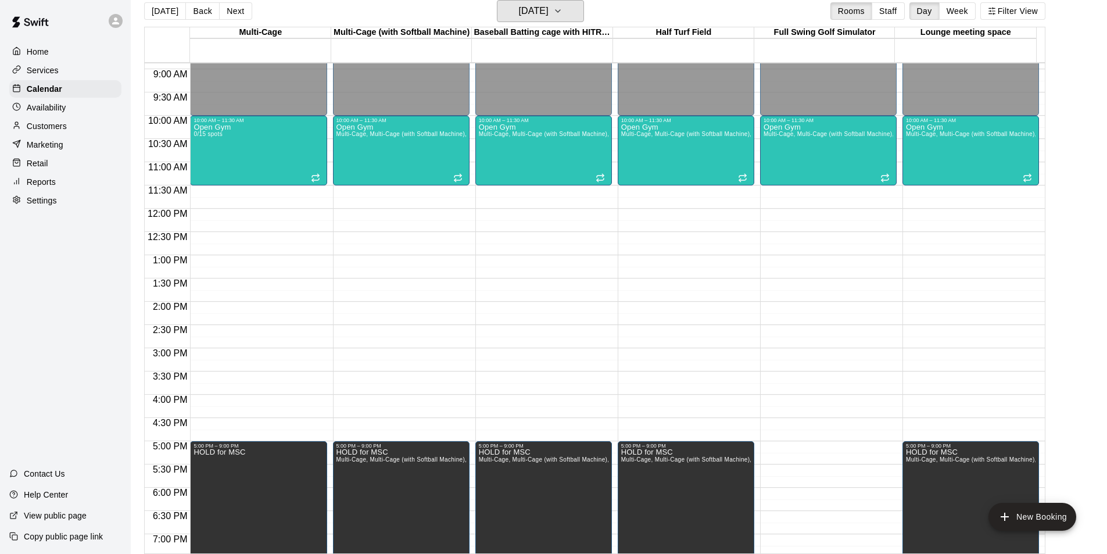
scroll to position [395, 0]
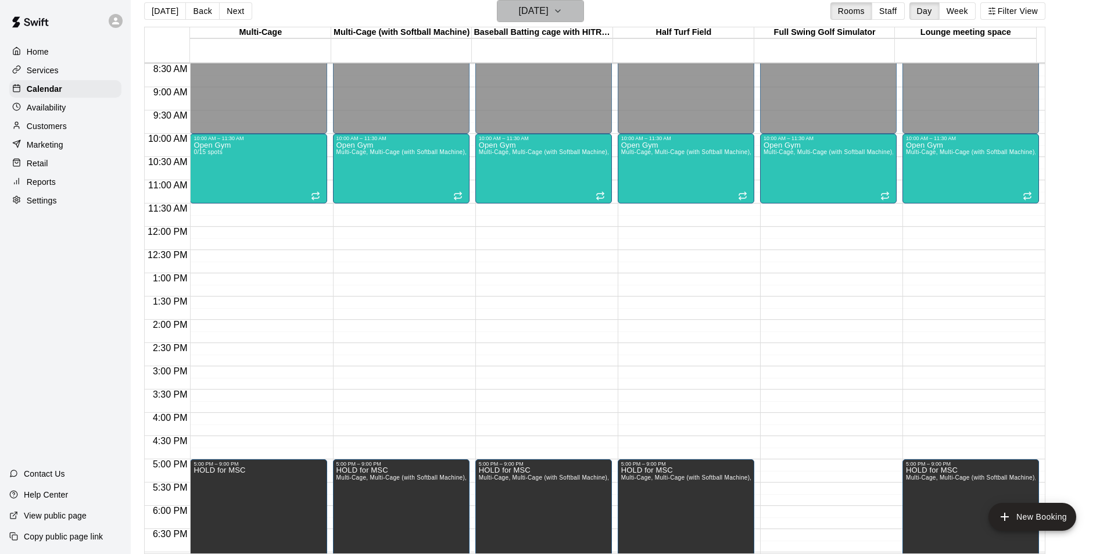
click at [562, 8] on icon "button" at bounding box center [557, 11] width 9 height 14
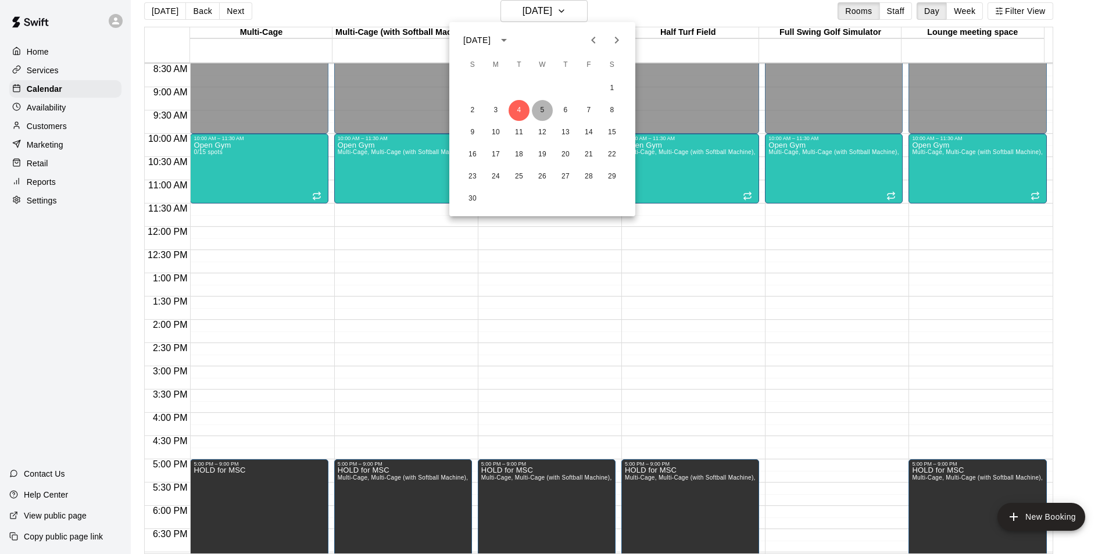
click at [548, 110] on button "5" at bounding box center [542, 110] width 21 height 21
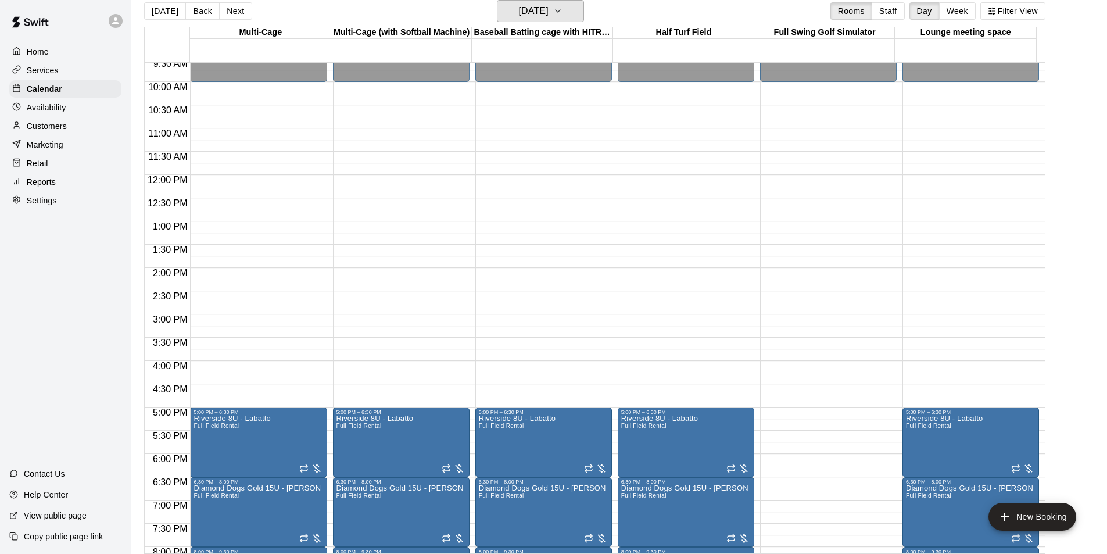
scroll to position [569, 0]
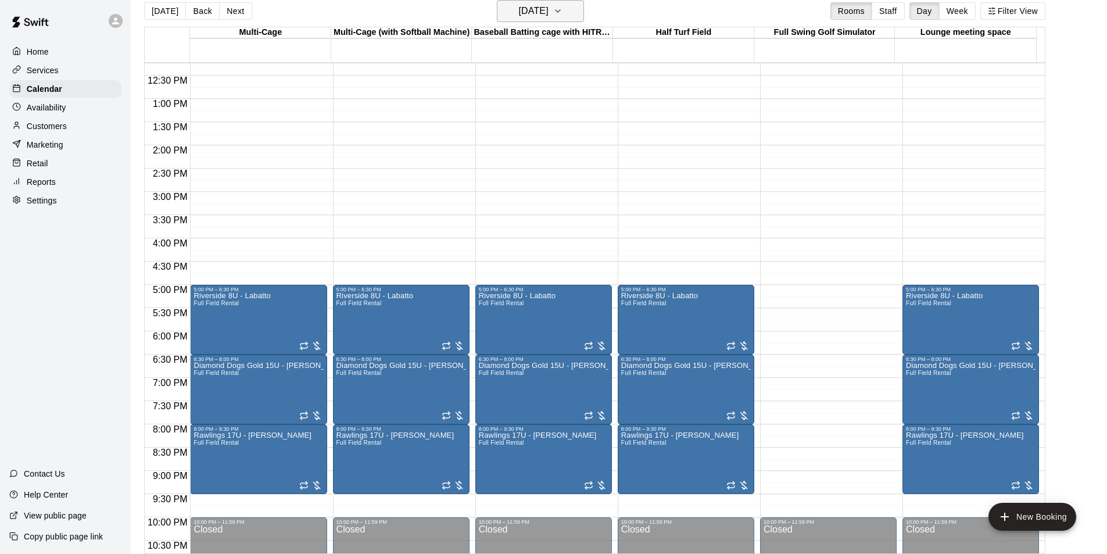
click at [562, 5] on icon "button" at bounding box center [557, 11] width 9 height 14
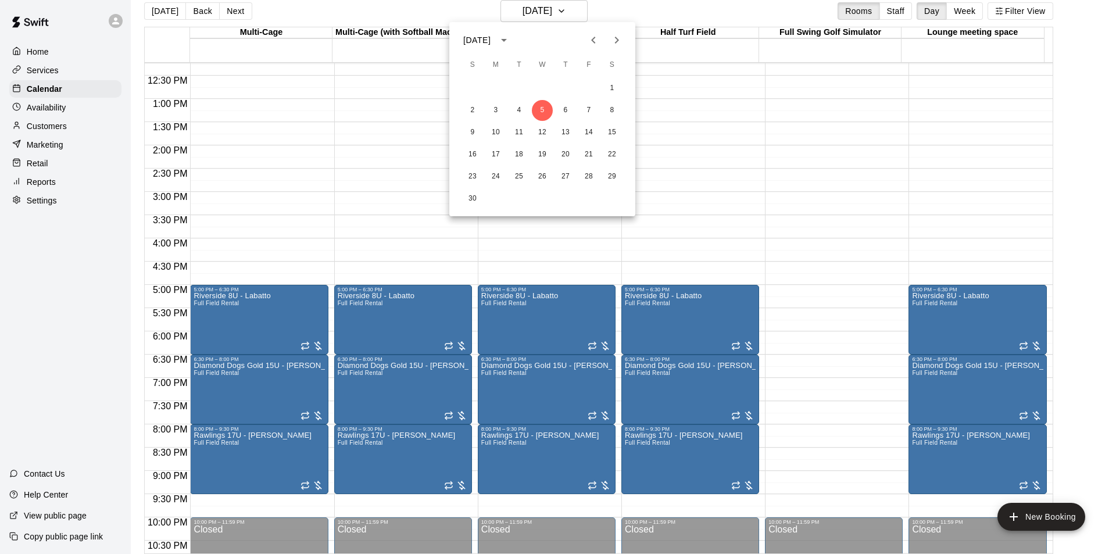
click at [618, 44] on icon "Next month" at bounding box center [616, 40] width 14 height 14
click at [619, 43] on icon "Next month" at bounding box center [616, 40] width 14 height 14
click at [614, 111] on button "14" at bounding box center [611, 110] width 21 height 21
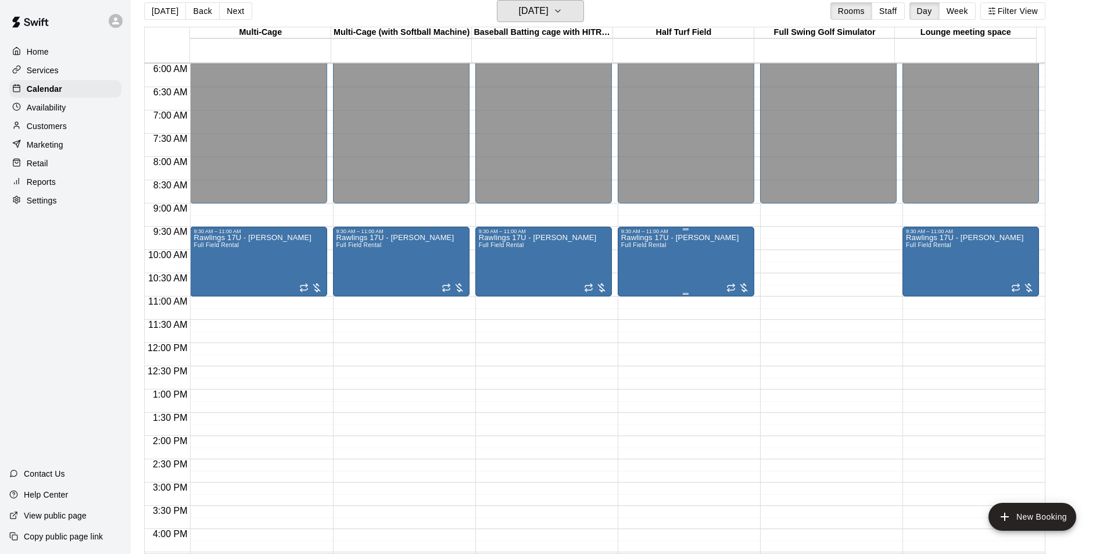
scroll to position [220, 0]
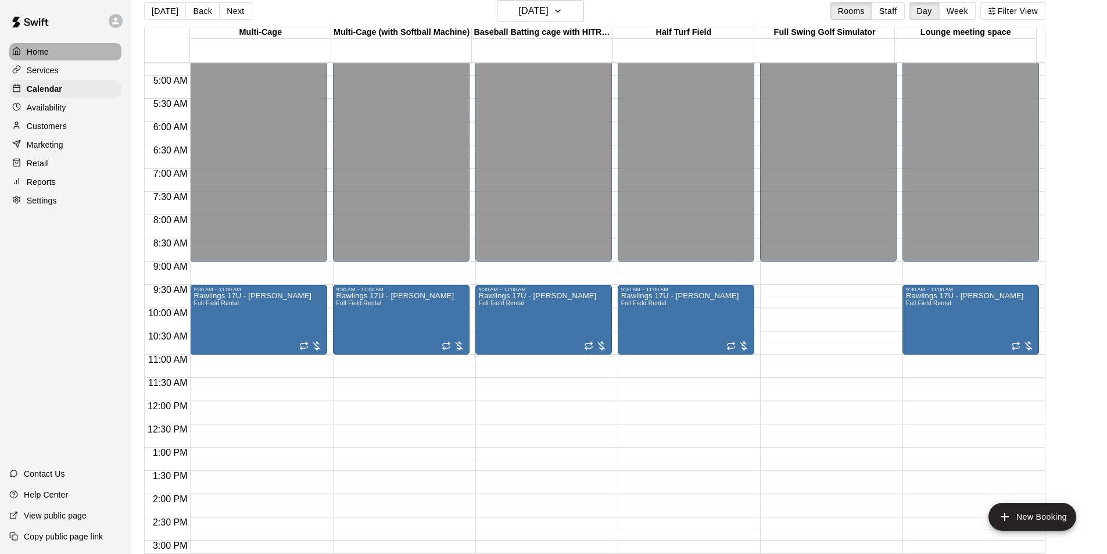
click at [41, 48] on p "Home" at bounding box center [38, 52] width 22 height 12
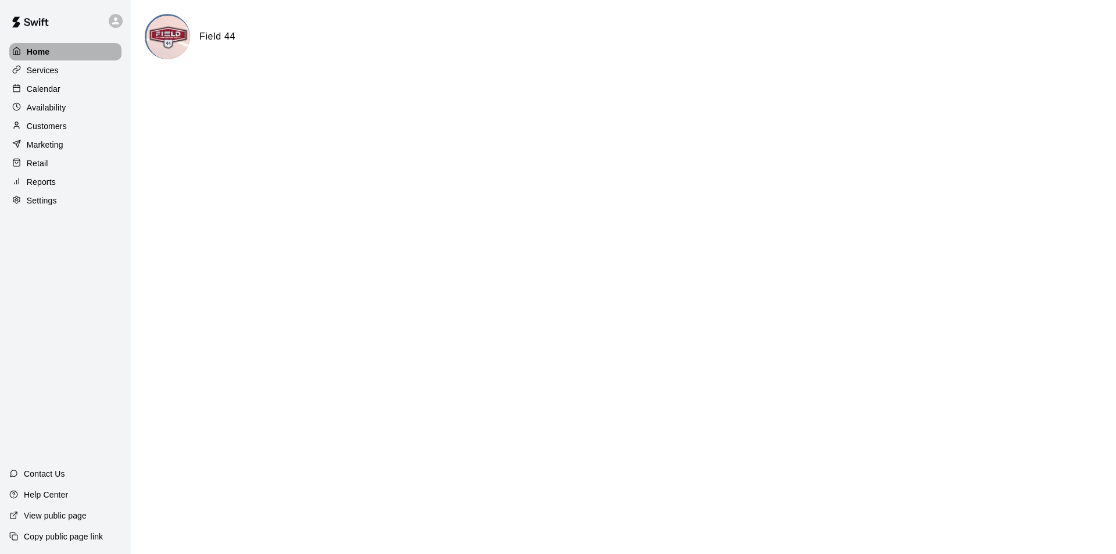
click at [54, 59] on div "Home" at bounding box center [65, 51] width 112 height 17
click at [55, 67] on p "Services" at bounding box center [43, 70] width 32 height 12
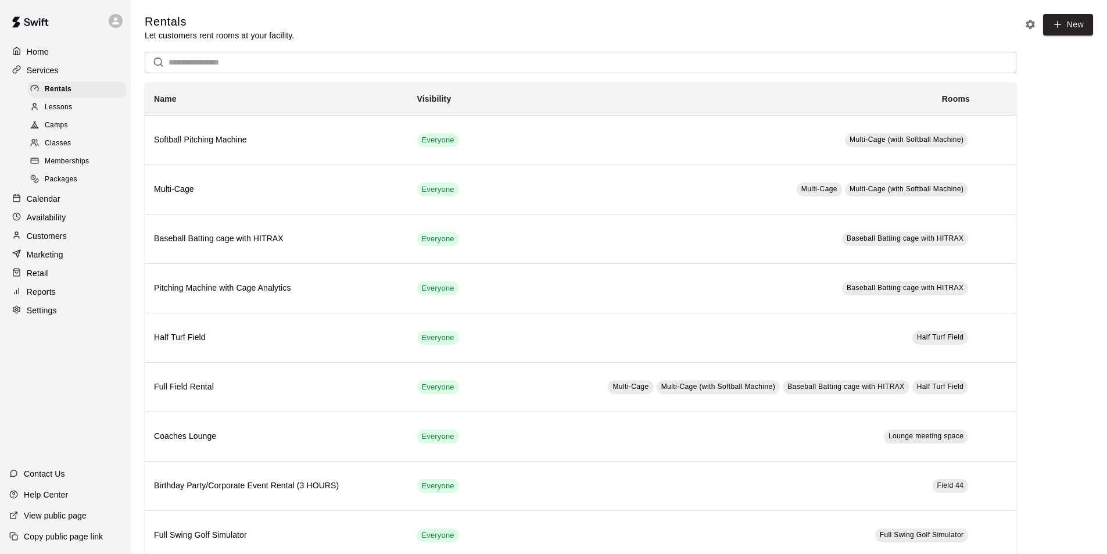
click at [59, 204] on p "Calendar" at bounding box center [44, 199] width 34 height 12
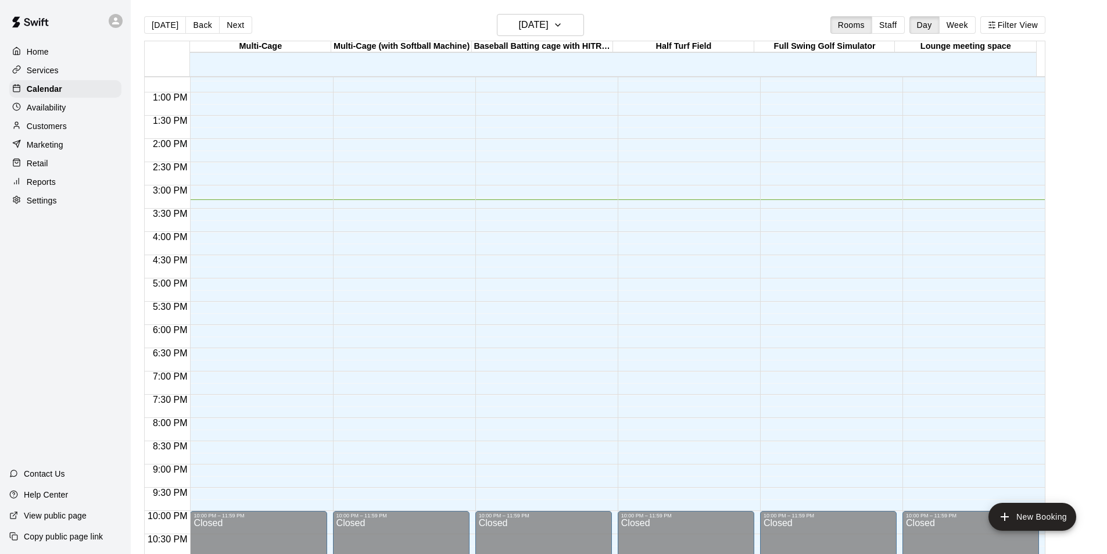
scroll to position [569, 0]
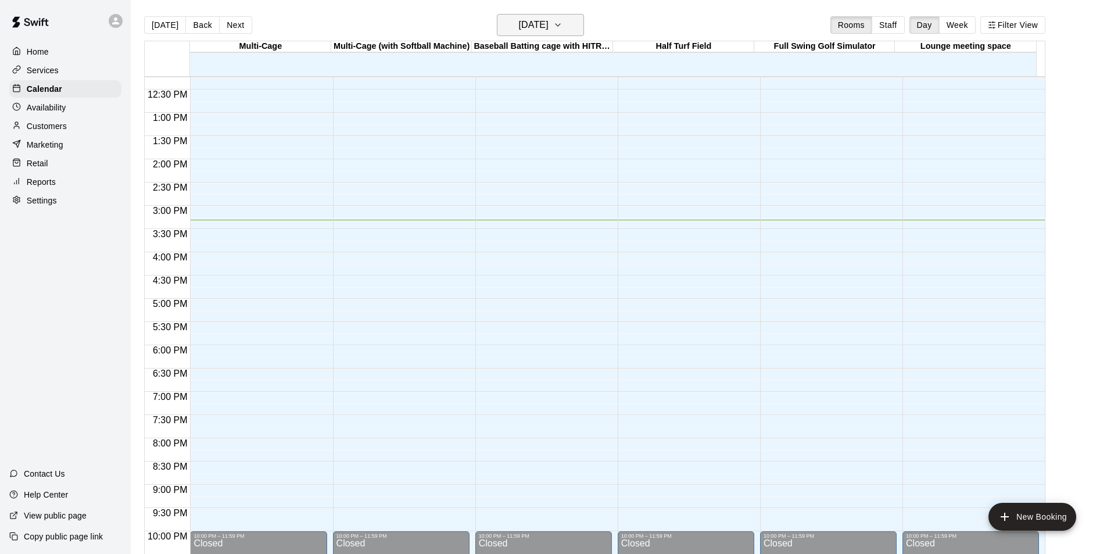
click at [581, 33] on button "[DATE]" at bounding box center [540, 25] width 87 height 22
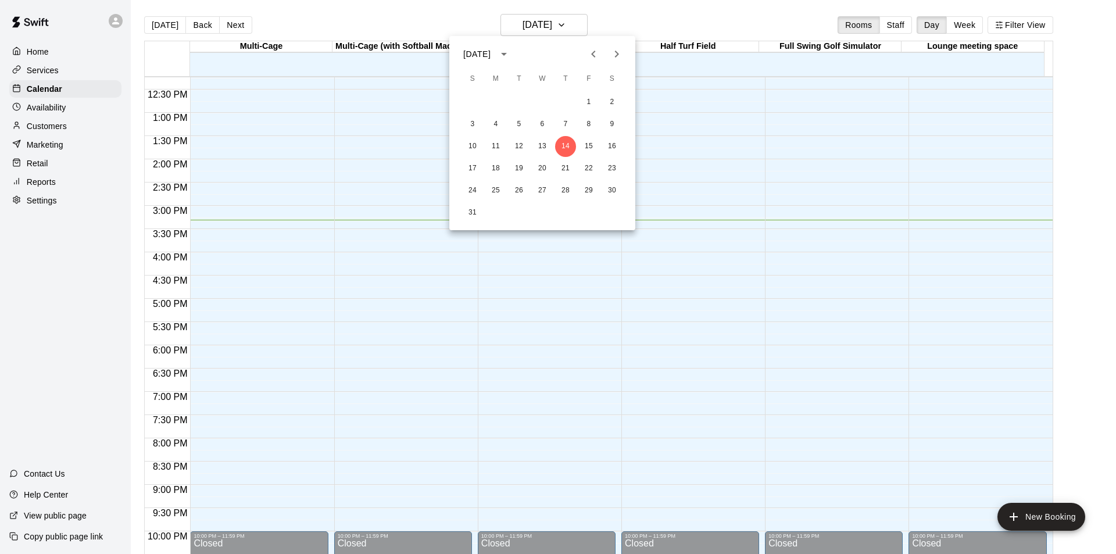
click at [622, 58] on icon "Next month" at bounding box center [616, 54] width 14 height 14
click at [616, 59] on icon "Next month" at bounding box center [616, 54] width 14 height 14
click at [561, 166] on button "20" at bounding box center [565, 168] width 21 height 21
